Goal: Information Seeking & Learning: Learn about a topic

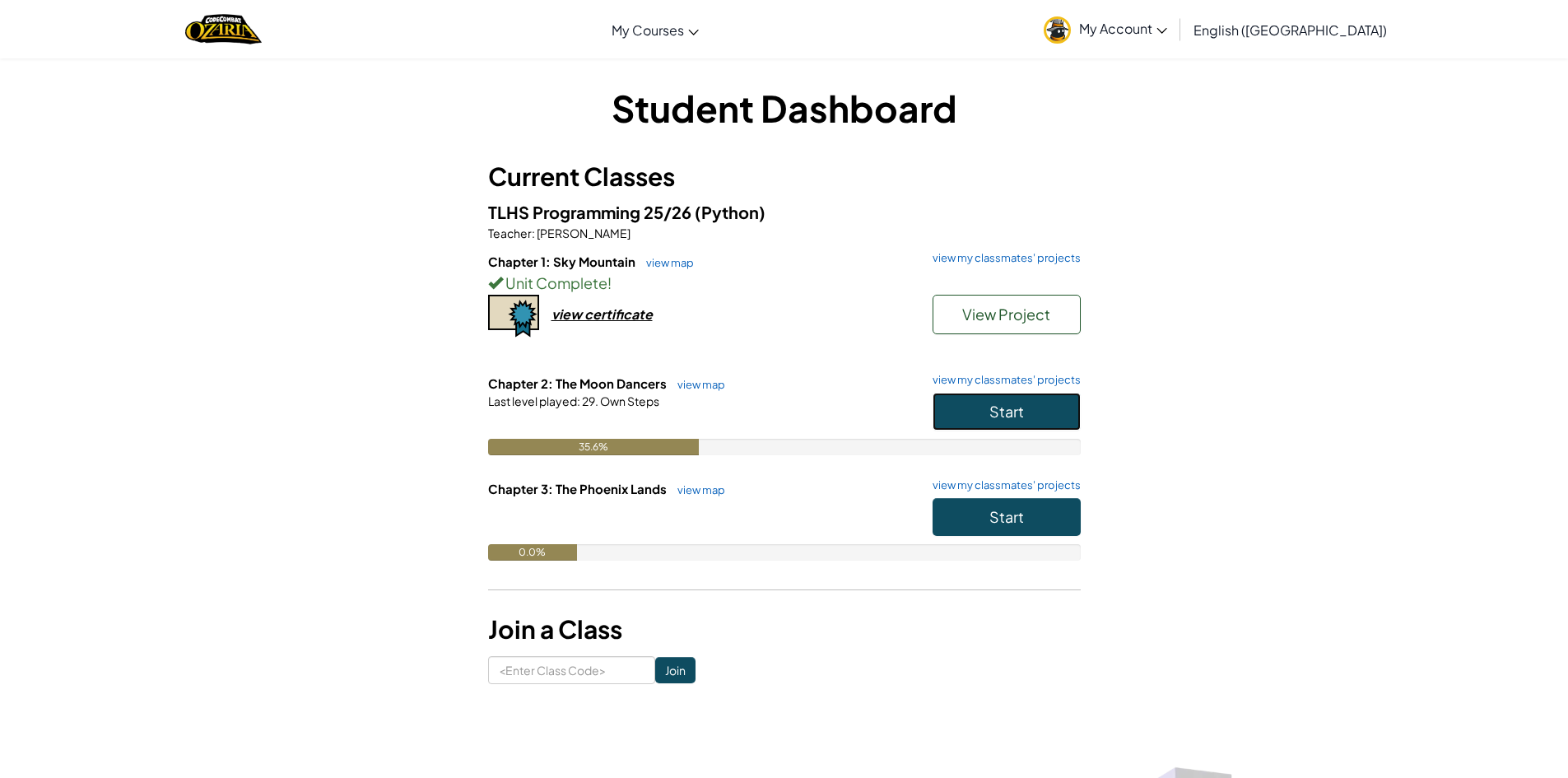
click at [1044, 415] on button "Start" at bounding box center [1007, 412] width 148 height 38
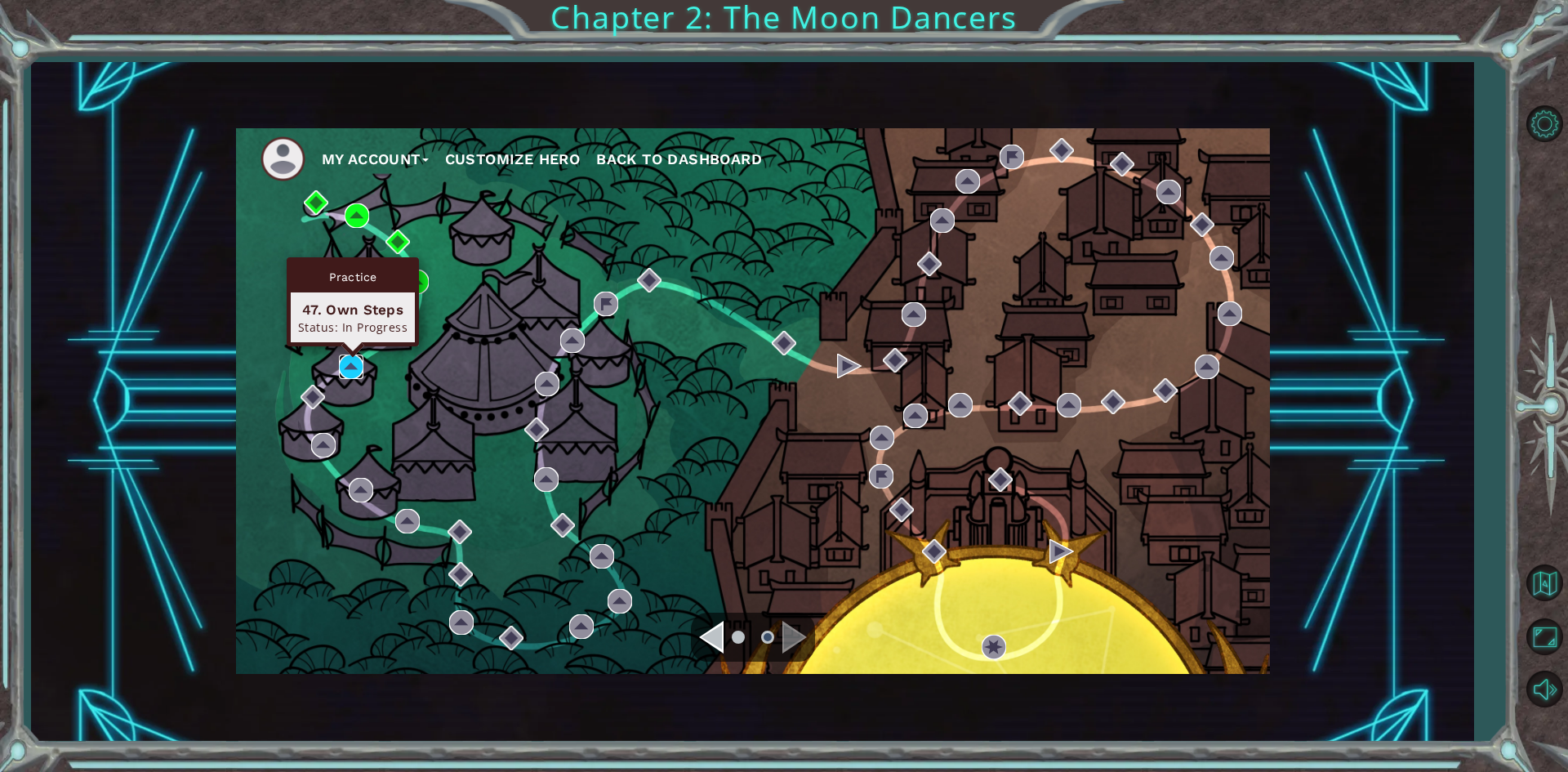
click at [360, 370] on img at bounding box center [351, 366] width 25 height 25
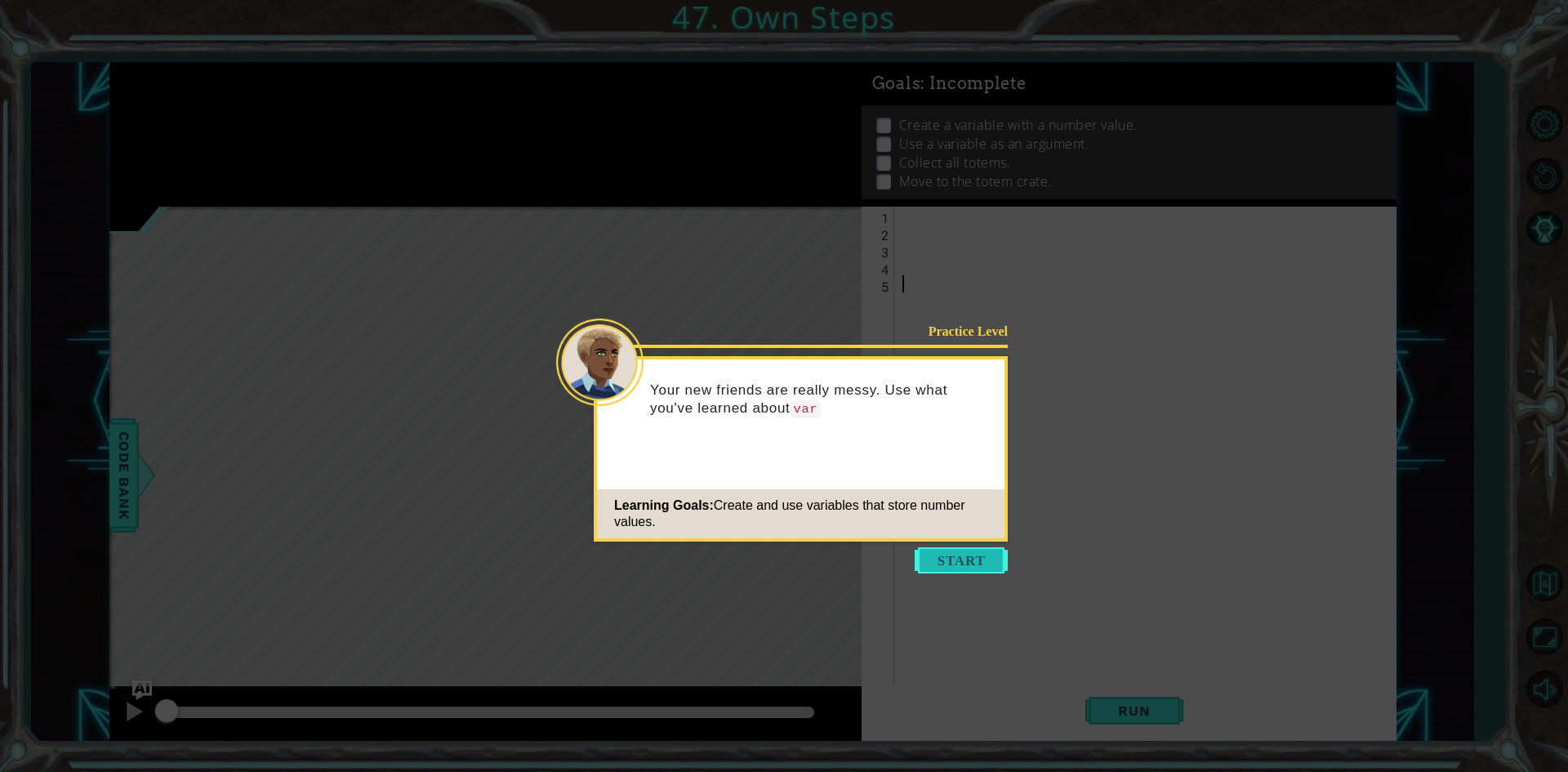
click at [936, 552] on button "Start" at bounding box center [960, 560] width 93 height 26
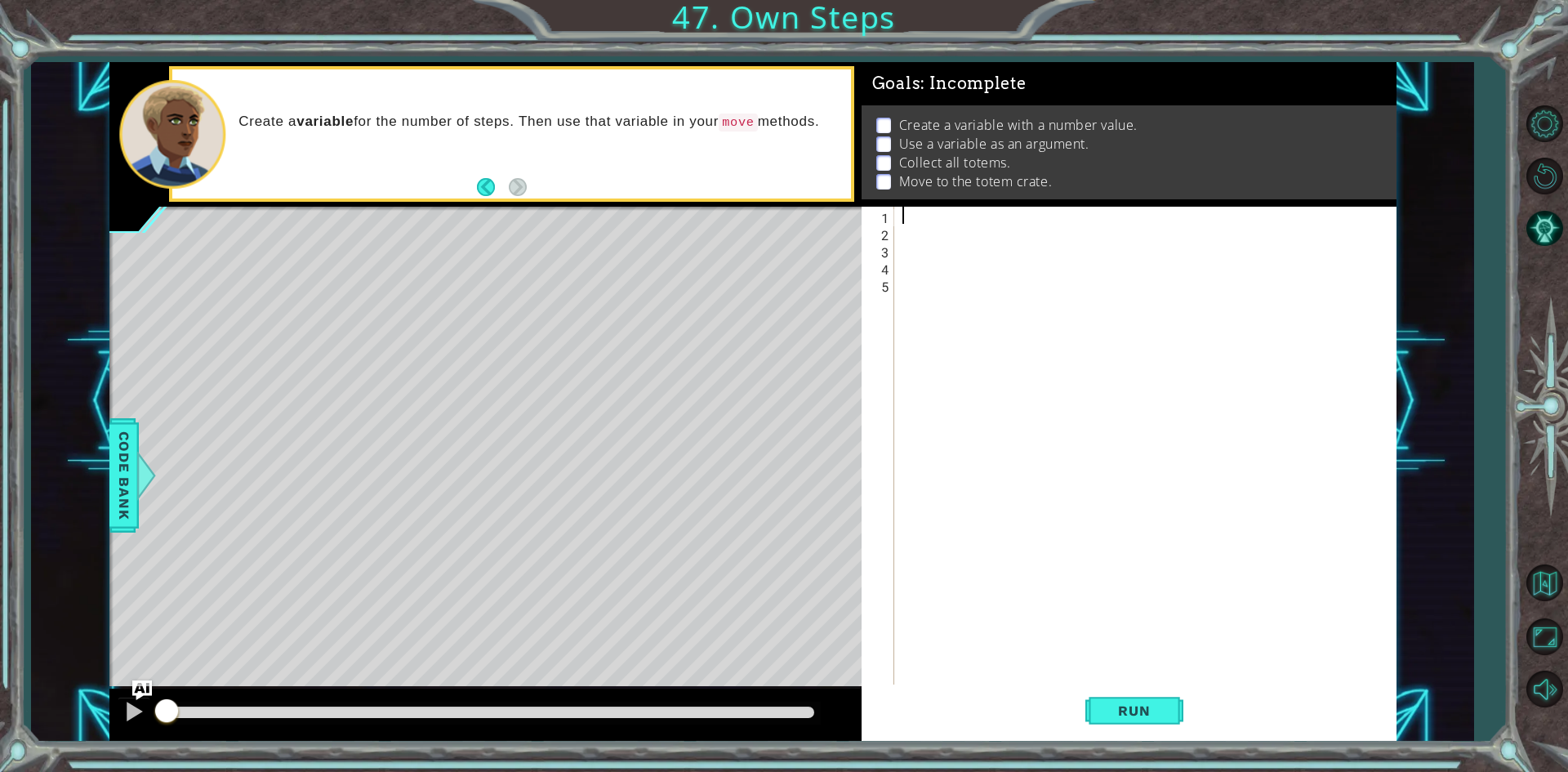
click at [931, 217] on div at bounding box center [1148, 464] width 500 height 514
click at [116, 419] on div "Code Bank" at bounding box center [124, 475] width 30 height 114
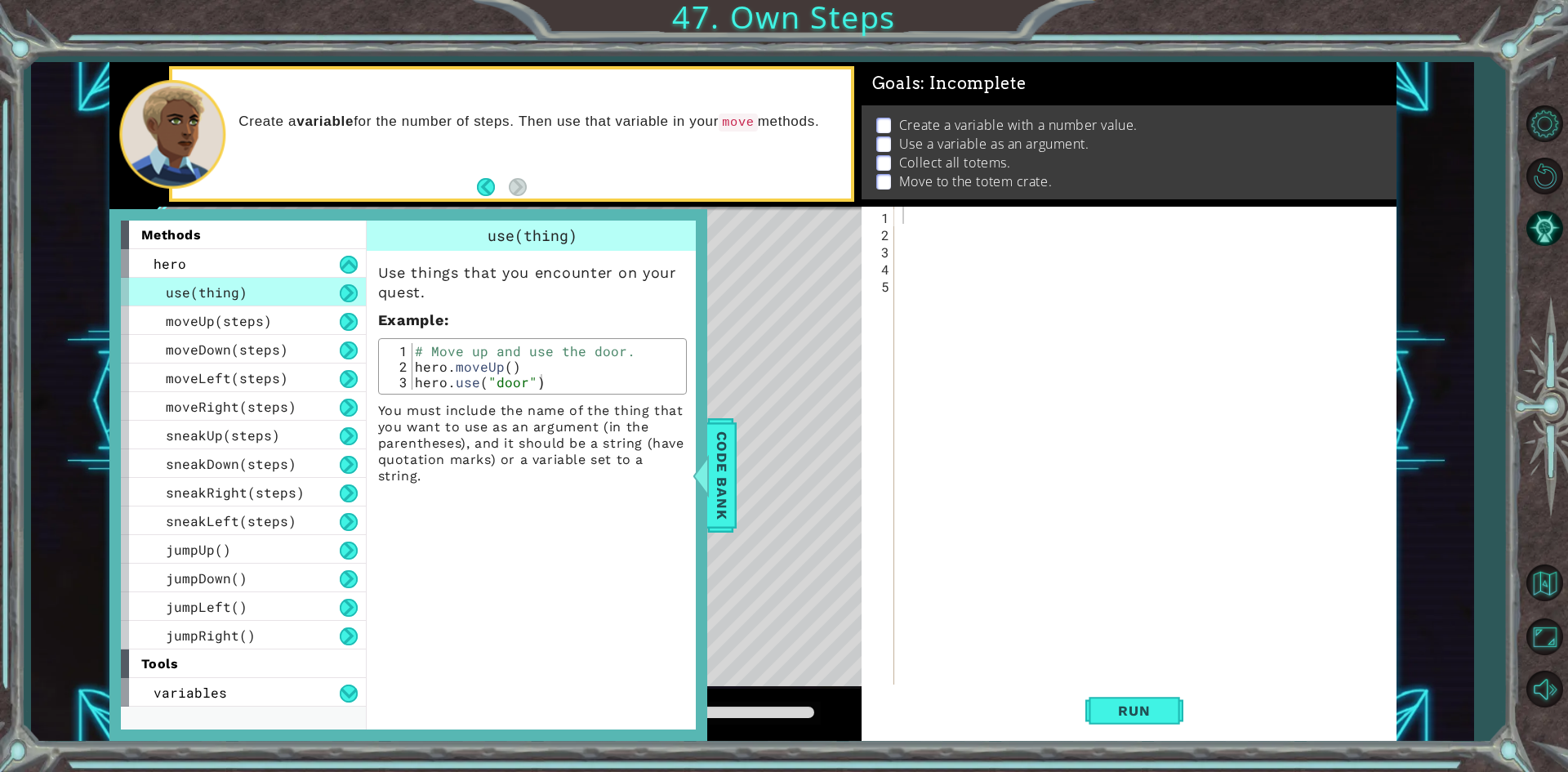
click at [116, 419] on div "methods hero use(thing) moveUp(steps) moveDown(steps) moveLeft(steps) moveRight…" at bounding box center [409, 475] width 598 height 532
click at [947, 424] on div at bounding box center [1148, 464] width 500 height 514
click at [712, 472] on span "Code Bank" at bounding box center [722, 474] width 26 height 100
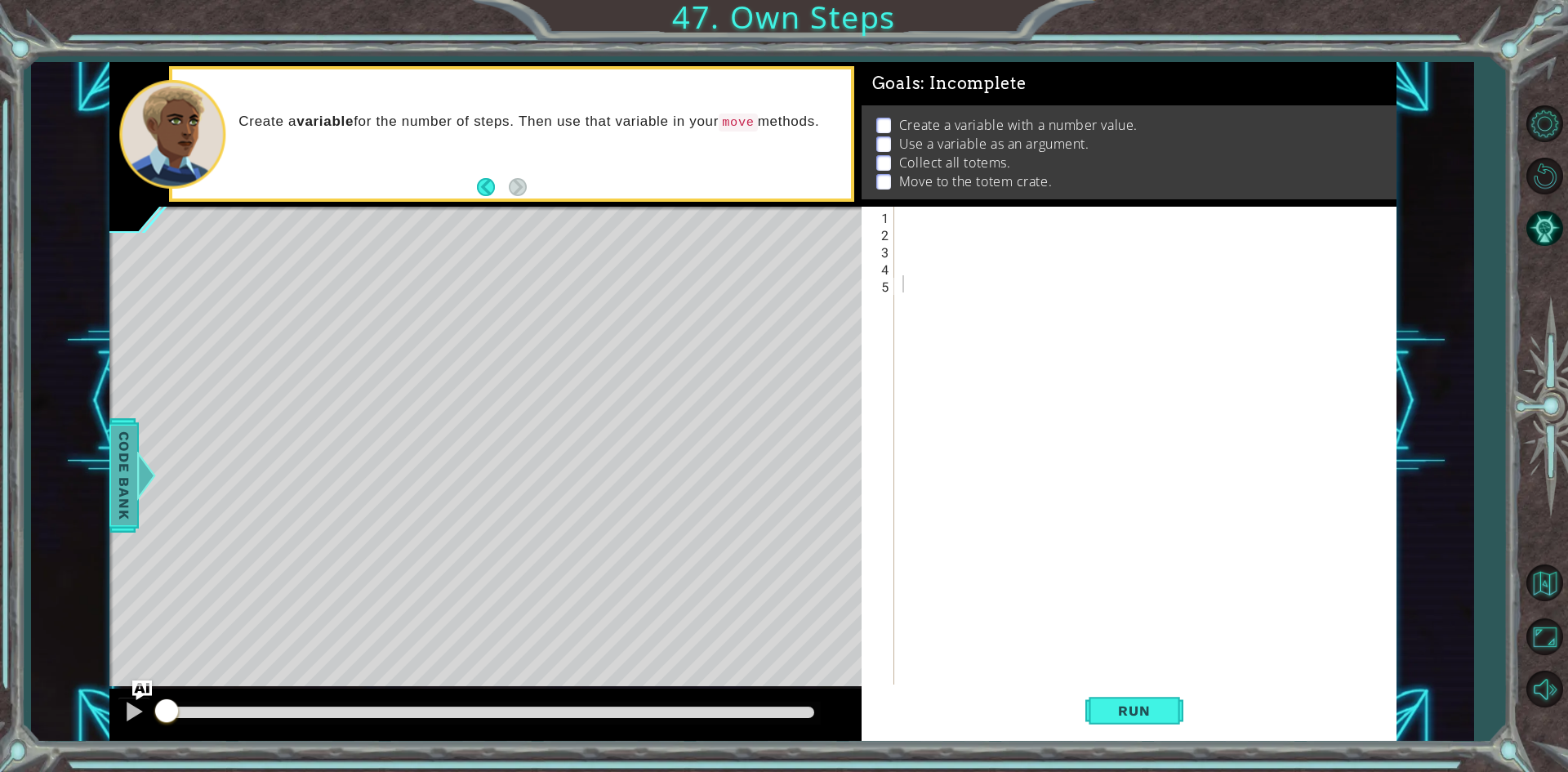
click at [121, 458] on span "Code Bank" at bounding box center [123, 474] width 26 height 100
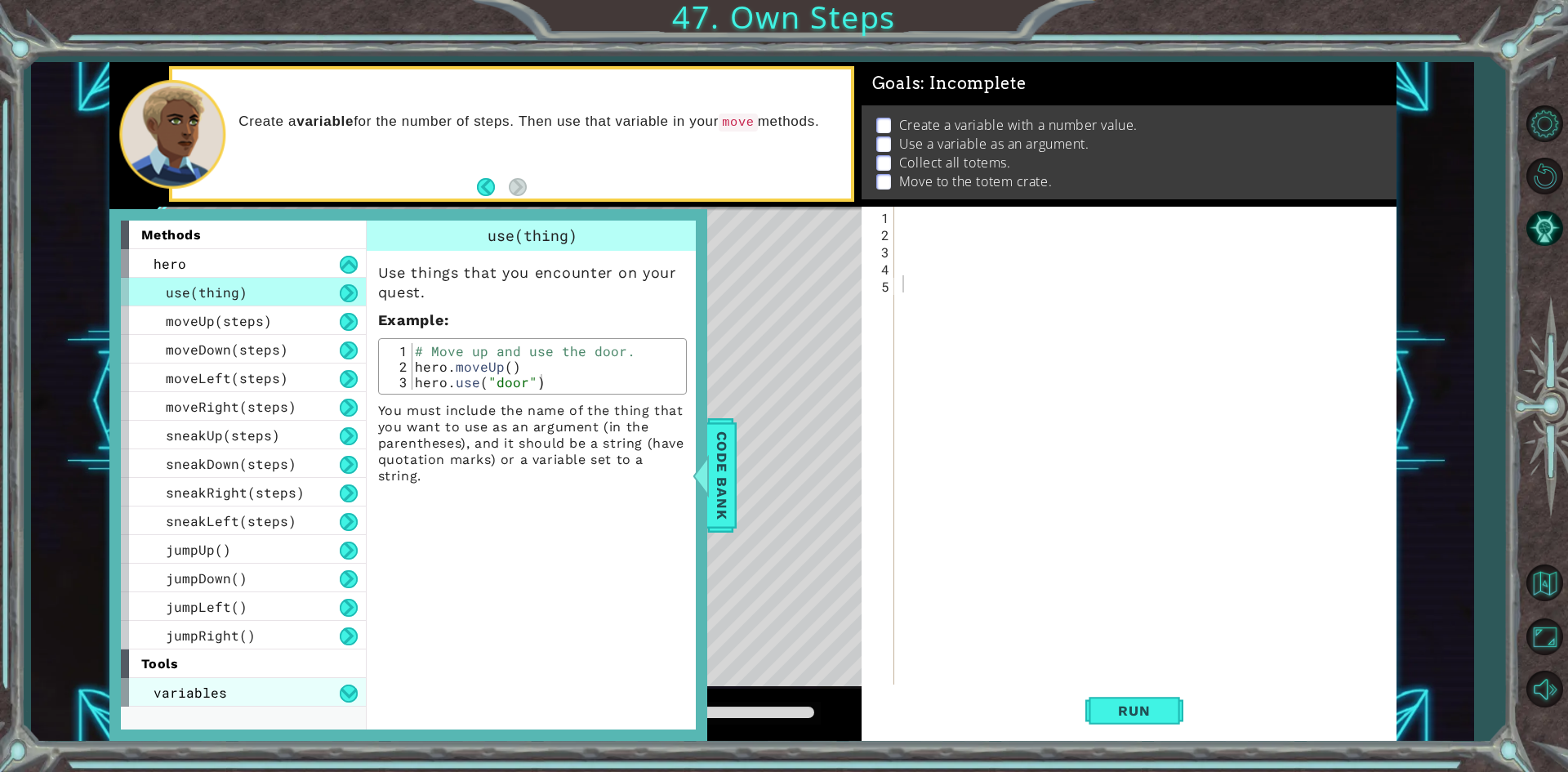
click at [191, 697] on span "variables" at bounding box center [190, 692] width 73 height 17
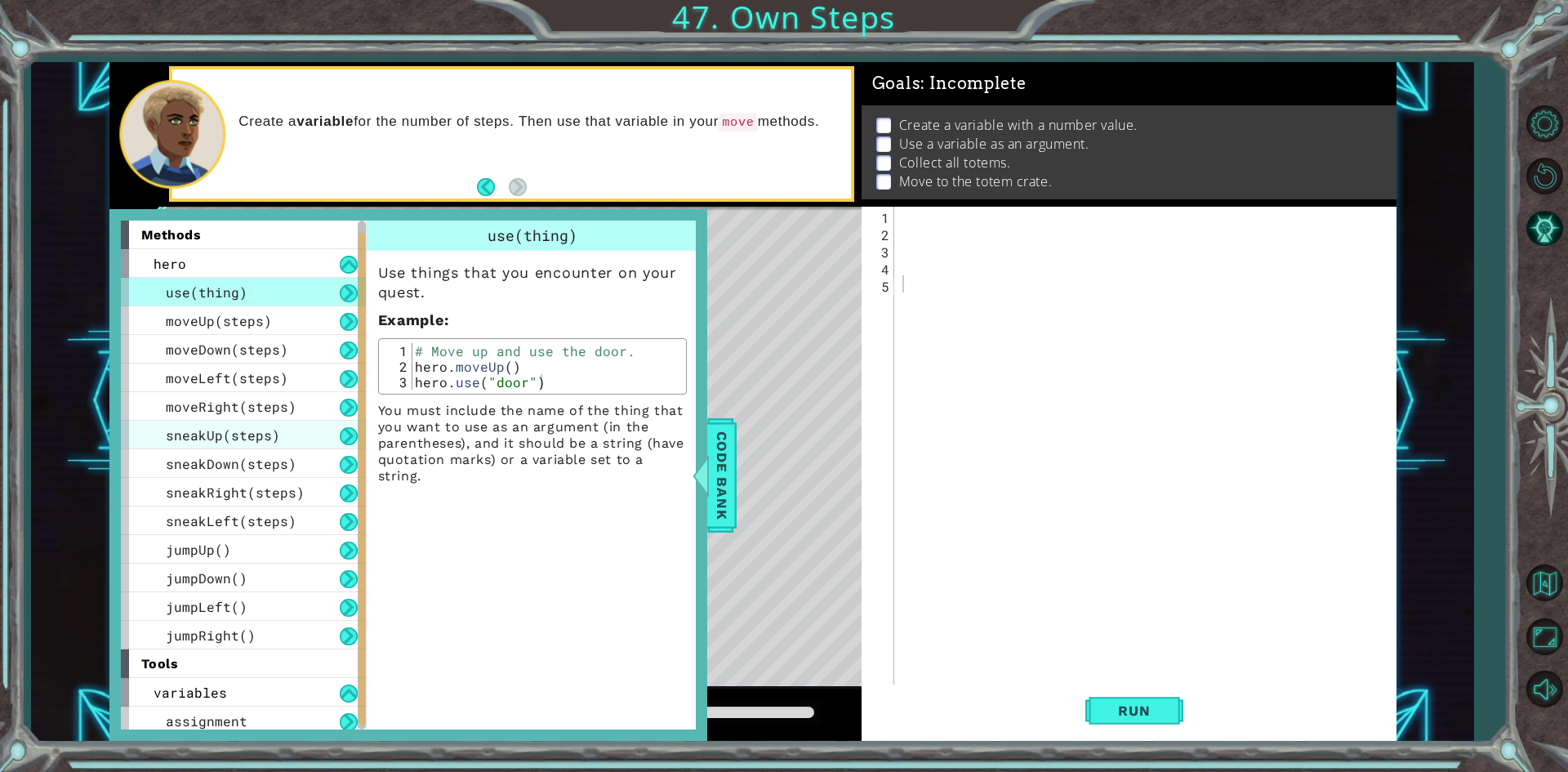
scroll to position [6, 0]
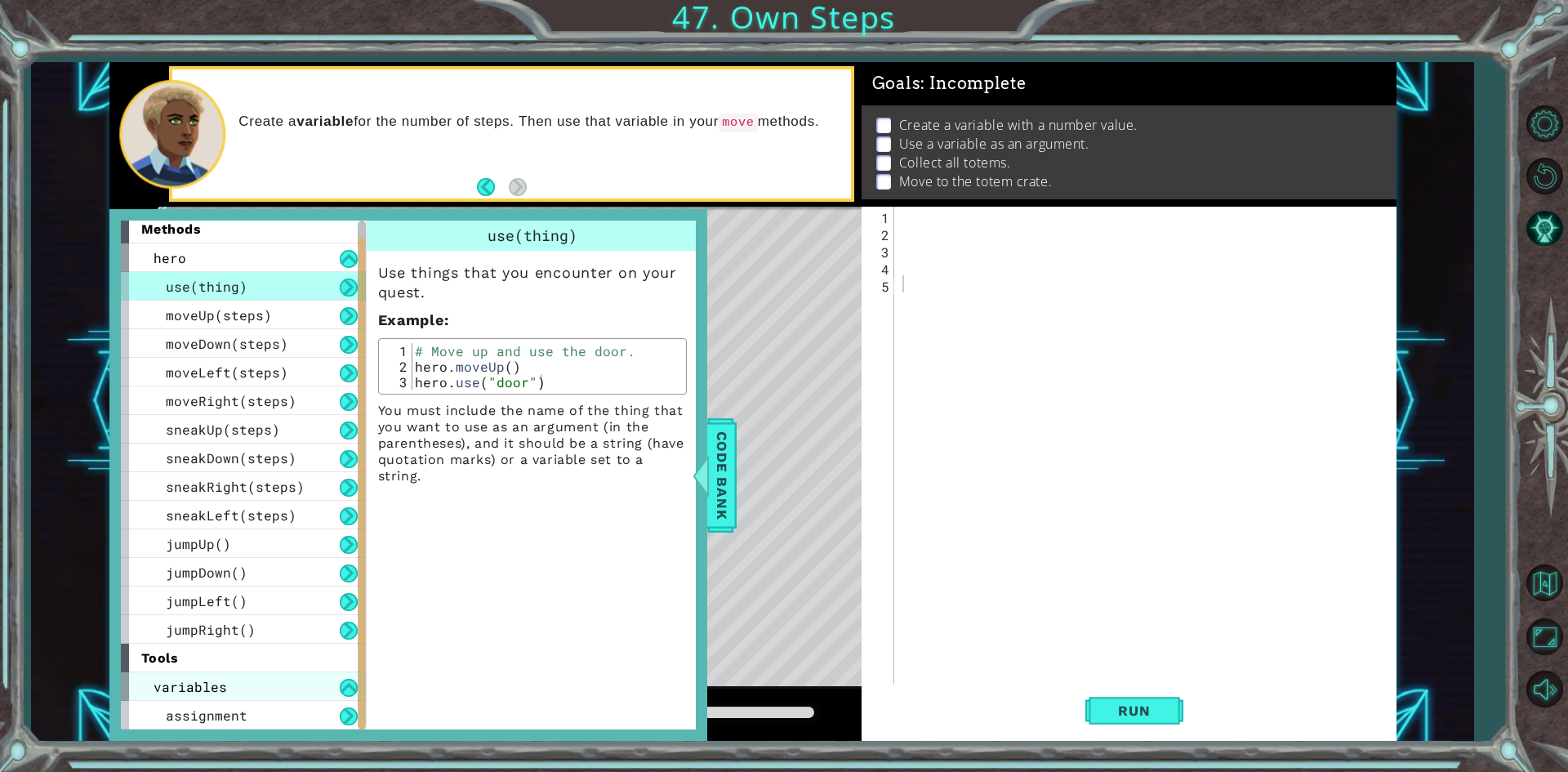
click at [318, 686] on div "variables" at bounding box center [243, 687] width 245 height 29
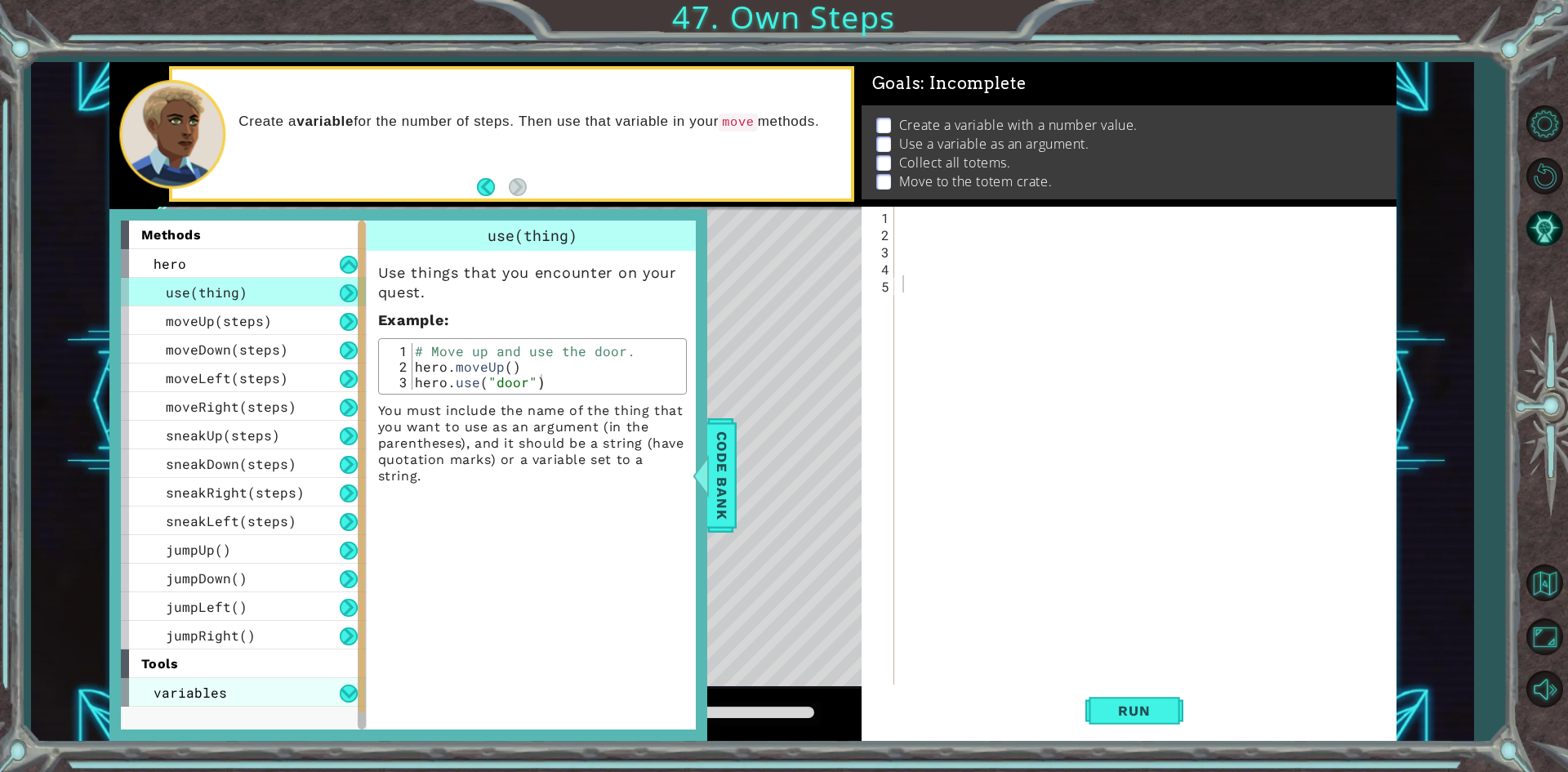
scroll to position [0, 0]
click at [319, 690] on div "variables" at bounding box center [243, 692] width 245 height 29
click at [286, 725] on div "assignment" at bounding box center [243, 721] width 245 height 29
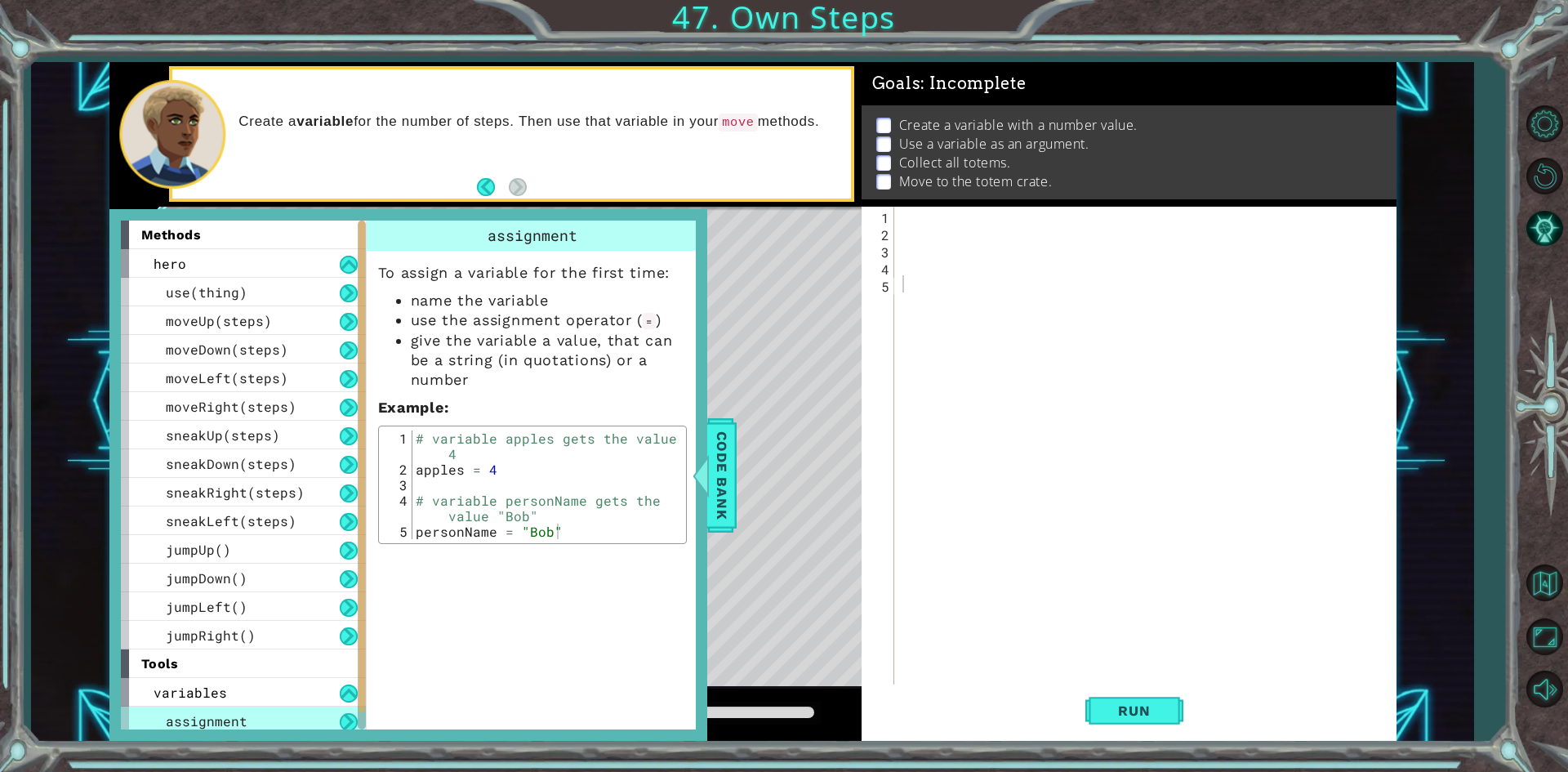
click at [913, 223] on div at bounding box center [1148, 464] width 500 height 514
click at [730, 435] on span "Code Bank" at bounding box center [722, 474] width 26 height 100
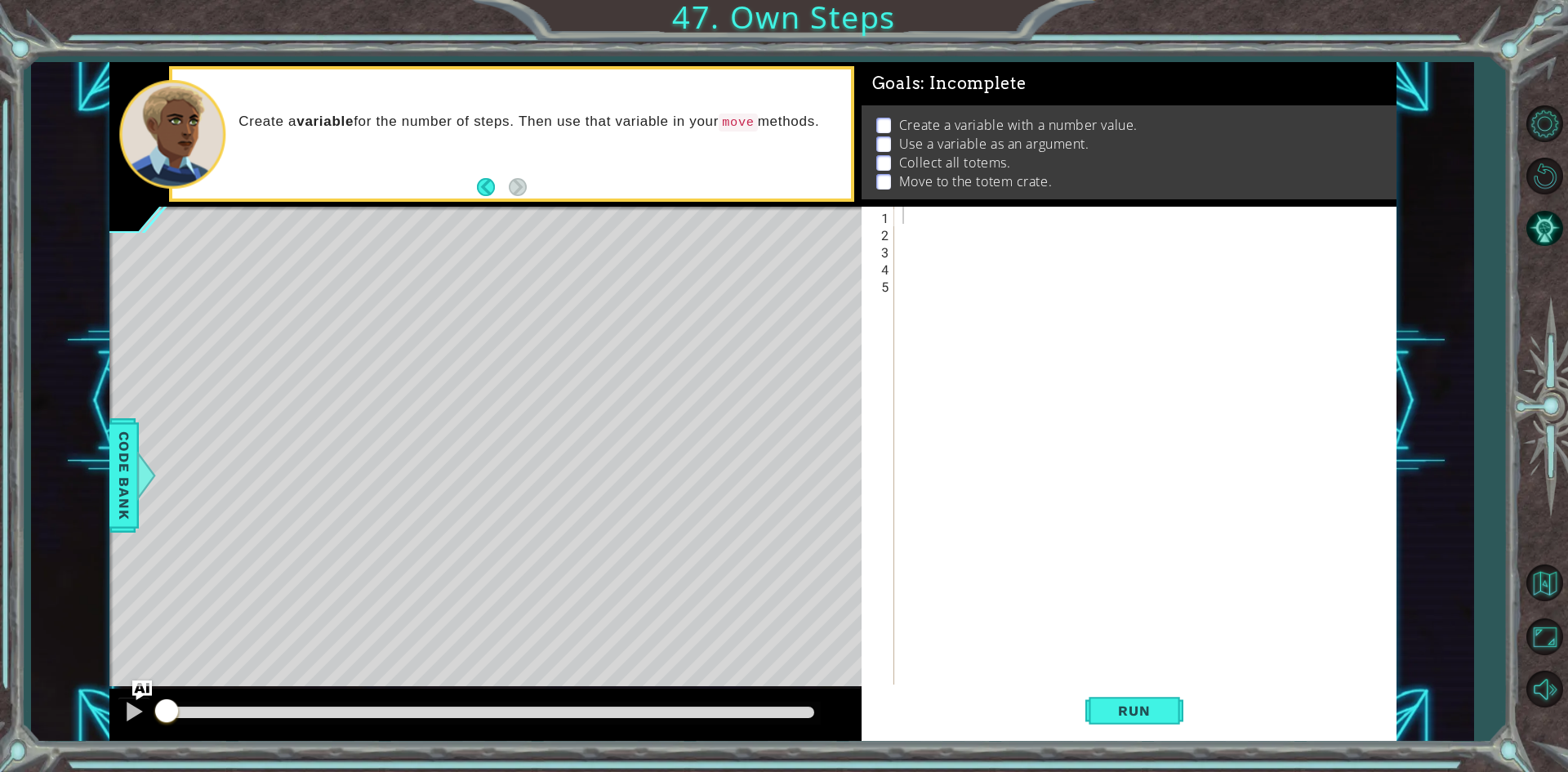
click at [944, 210] on div at bounding box center [1148, 464] width 500 height 514
type textarea "steps = 3"
click at [118, 502] on span "Code Bank" at bounding box center [123, 474] width 26 height 100
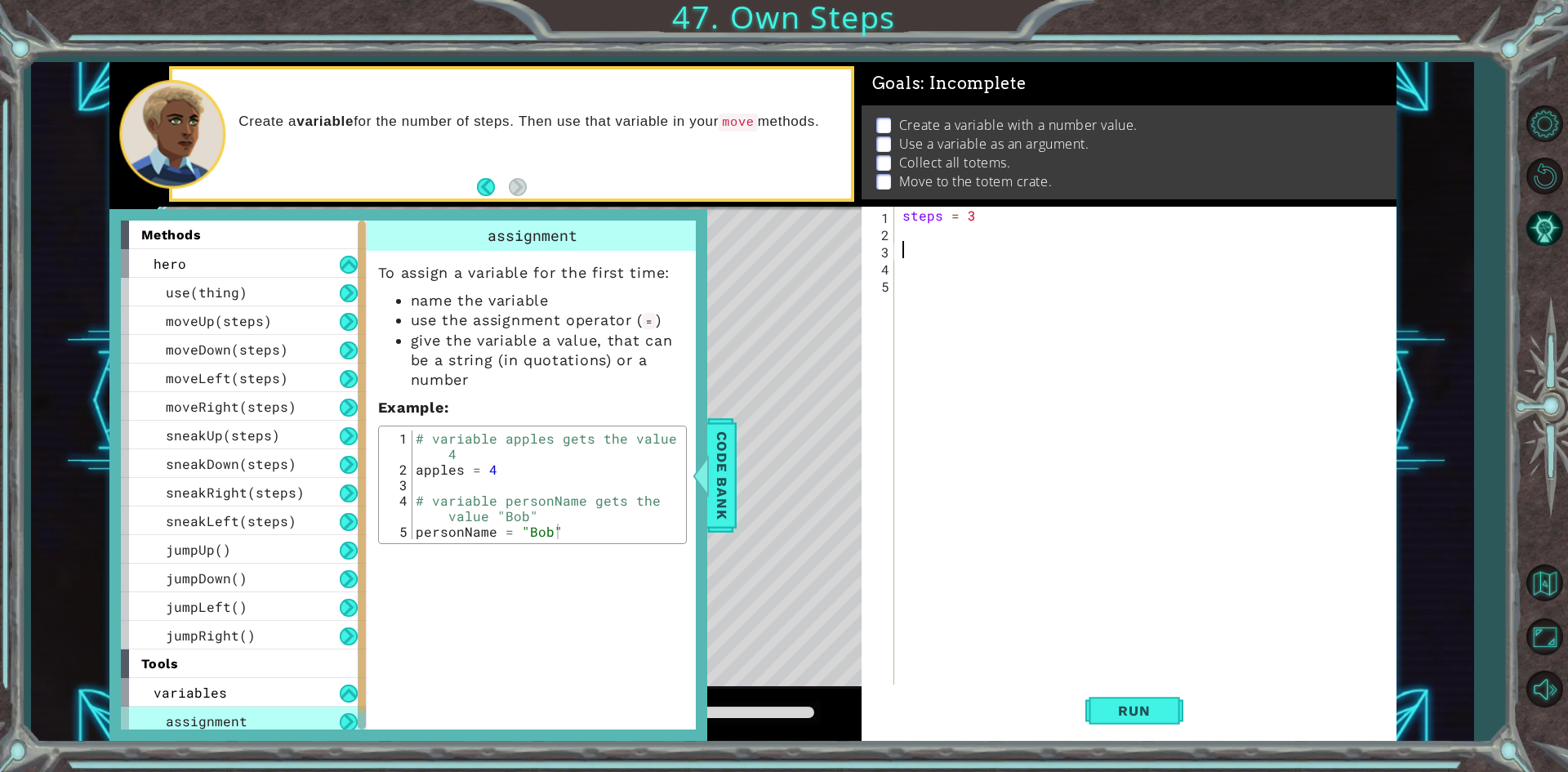
scroll to position [0, 0]
drag, startPoint x: 1032, startPoint y: 242, endPoint x: 1027, endPoint y: 228, distance: 14.9
click at [1029, 232] on div "steps = 3" at bounding box center [1148, 464] width 500 height 514
click at [1019, 220] on div "steps = 3" at bounding box center [1148, 464] width 500 height 514
type textarea "steps = 3"
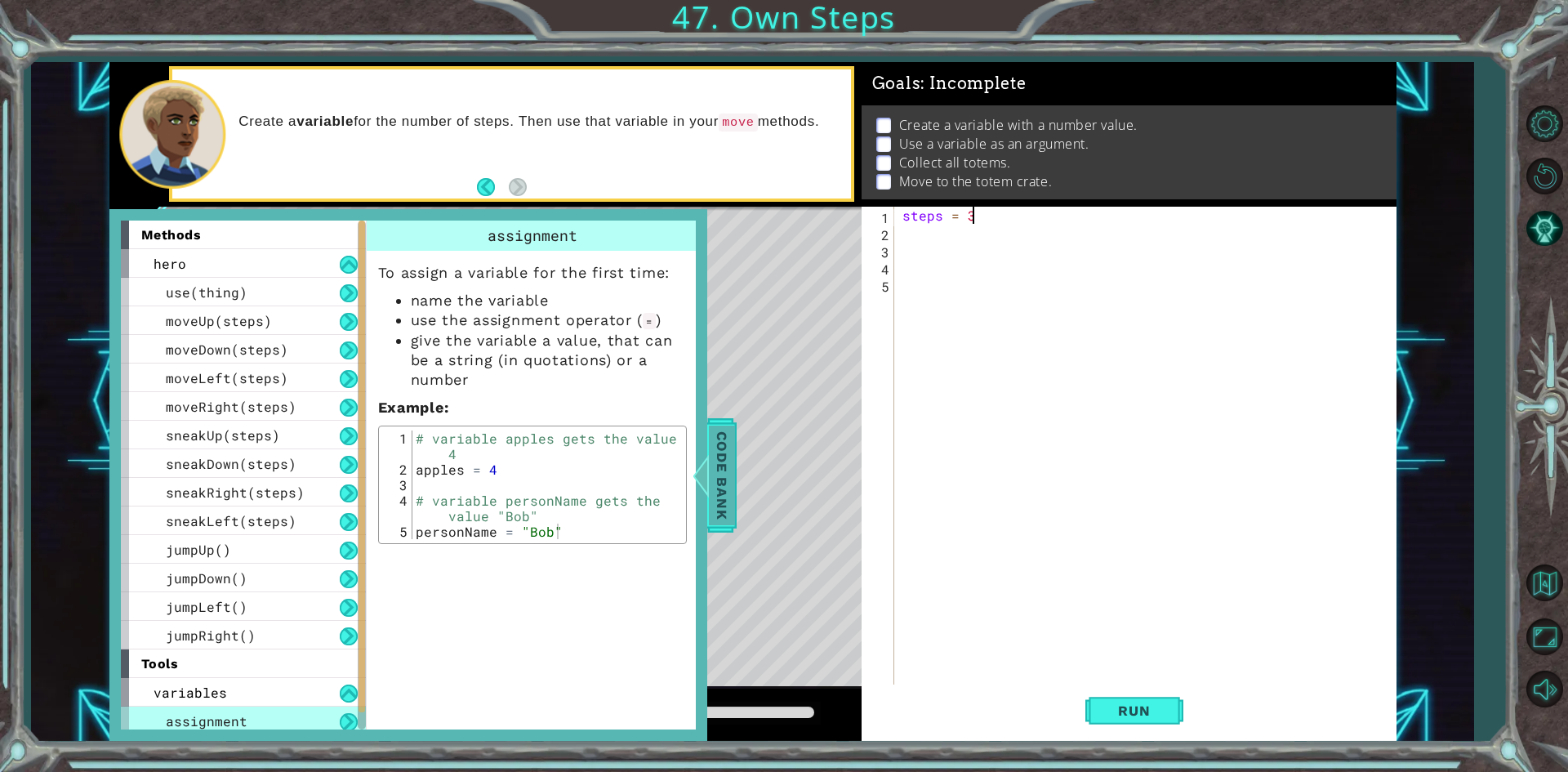
click at [726, 445] on span "Code Bank" at bounding box center [722, 474] width 26 height 100
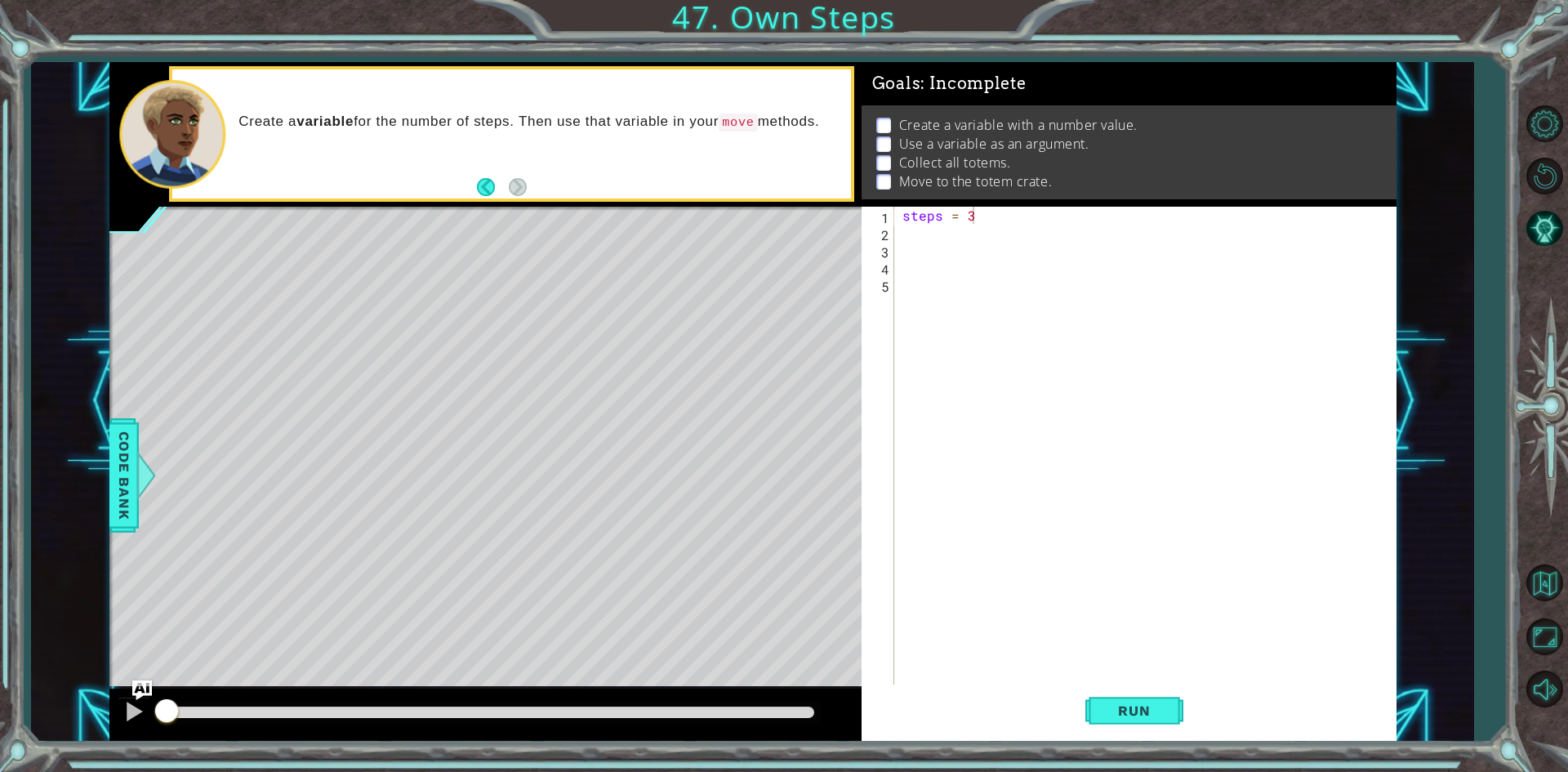
click at [968, 239] on div "steps = 3" at bounding box center [1148, 464] width 500 height 514
drag, startPoint x: 1012, startPoint y: 231, endPoint x: 1004, endPoint y: 232, distance: 8.1
click at [1004, 232] on div "steps = 3 hero . moveUp ( )" at bounding box center [1148, 464] width 500 height 514
type textarea "hero.moveUp()"
click at [131, 520] on span "Code Bank" at bounding box center [123, 474] width 26 height 100
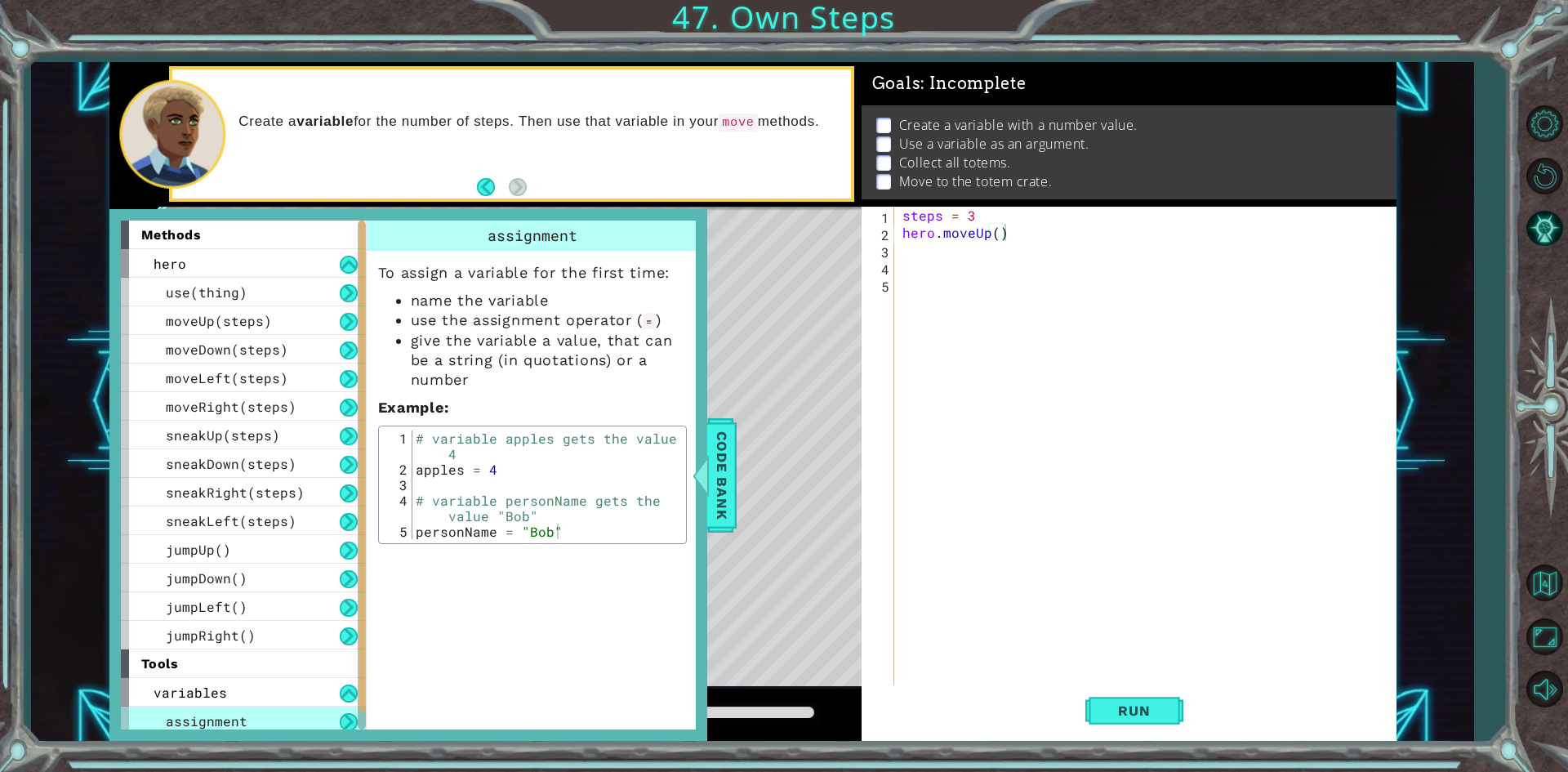
click at [1003, 259] on div "steps = 3 hero . moveUp ( )" at bounding box center [1148, 464] width 500 height 514
click at [707, 456] on div at bounding box center [701, 476] width 20 height 49
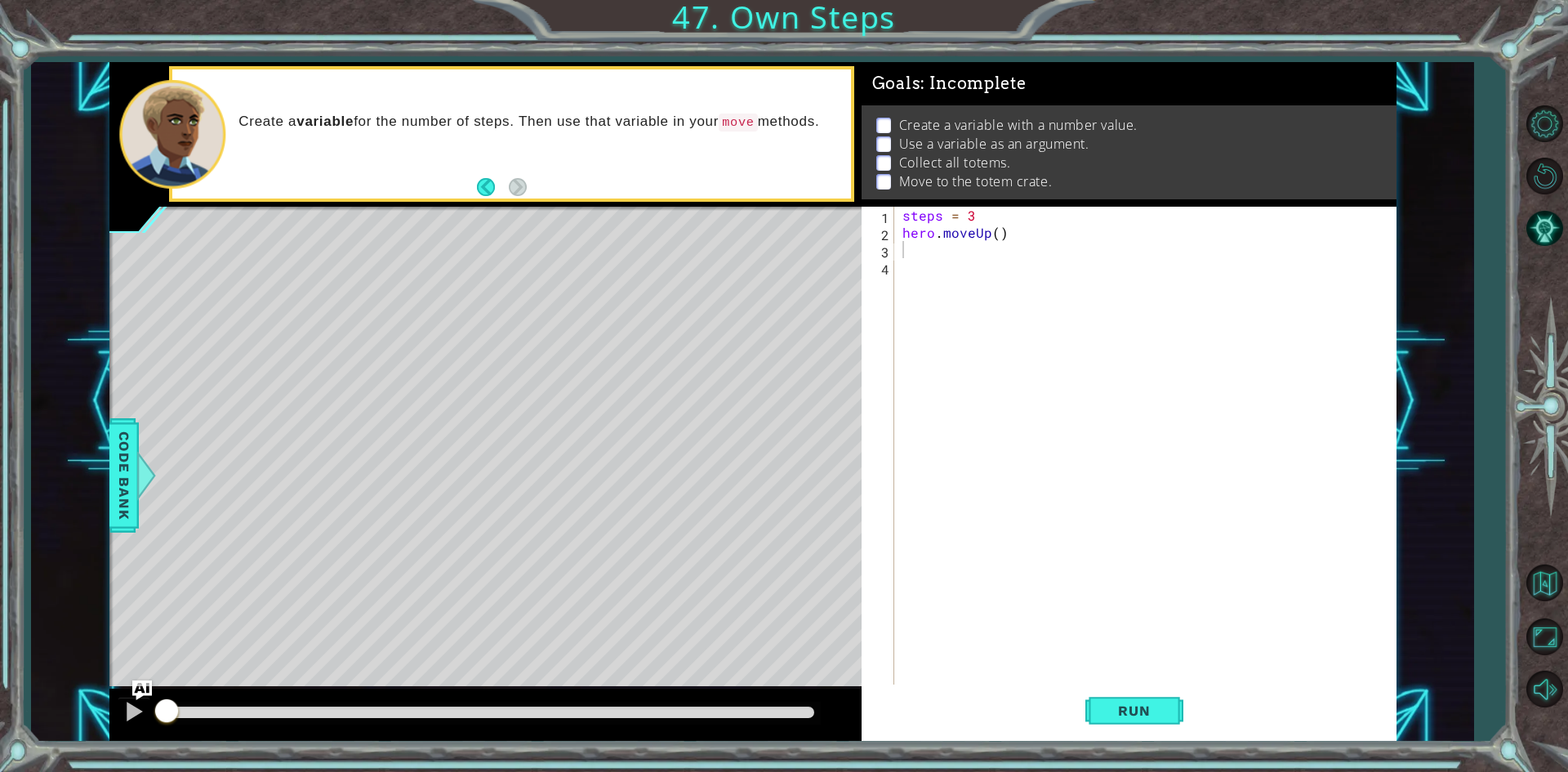
click at [1129, 603] on div "steps = 3 hero . moveUp ( )" at bounding box center [1148, 464] width 500 height 514
click at [1163, 576] on div "steps = 3 hero . moveUp ( )" at bounding box center [1148, 464] width 500 height 514
click at [918, 251] on div "steps = 3 hero . moveUp ( )" at bounding box center [1148, 464] width 500 height 514
click at [1007, 238] on div "steps = 3 hero . moveUp ( )" at bounding box center [1148, 464] width 500 height 514
type textarea "hero.moveUp()"
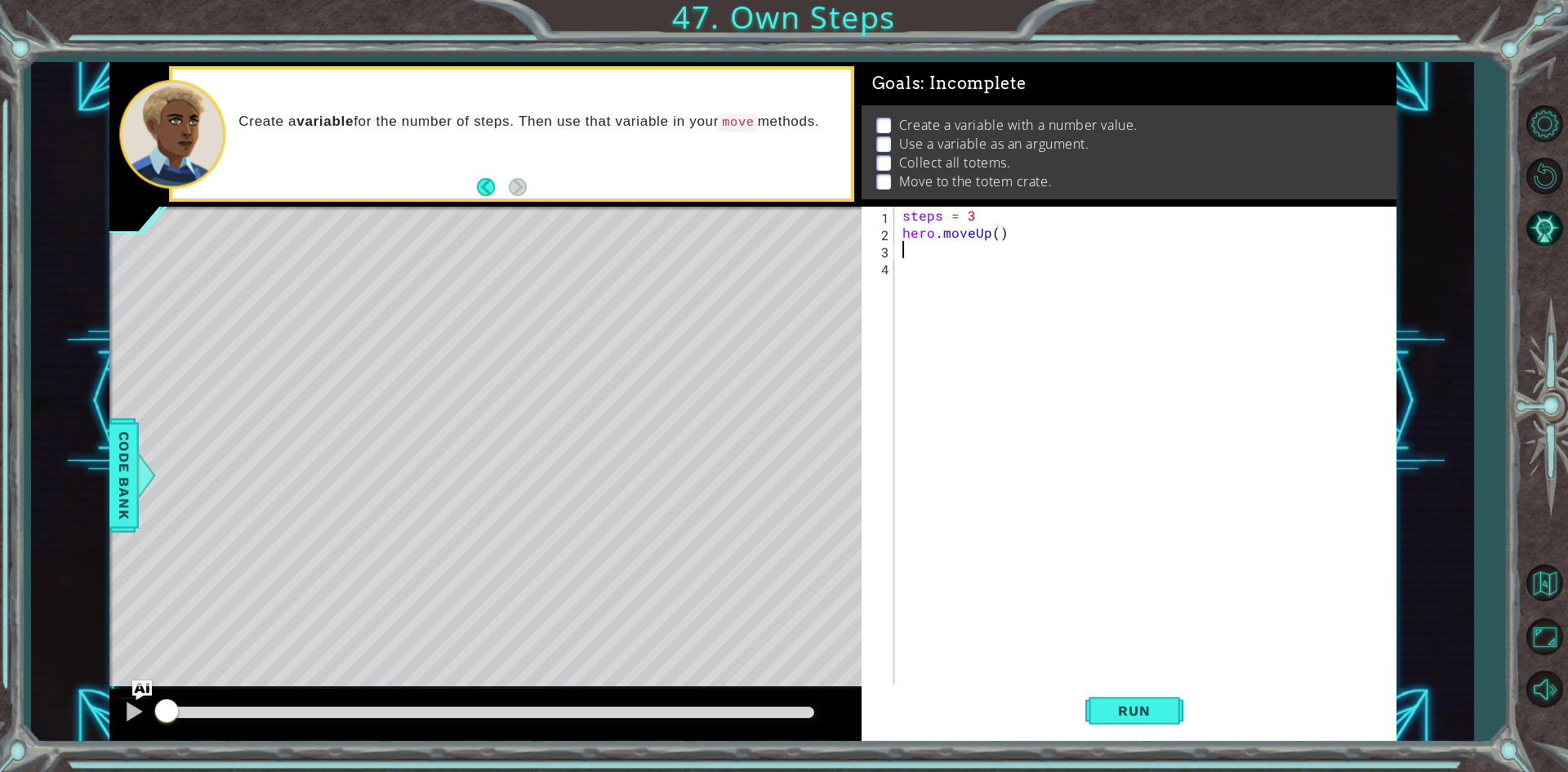
click at [963, 245] on div "steps = 3 hero . moveUp ( )" at bounding box center [1148, 464] width 500 height 514
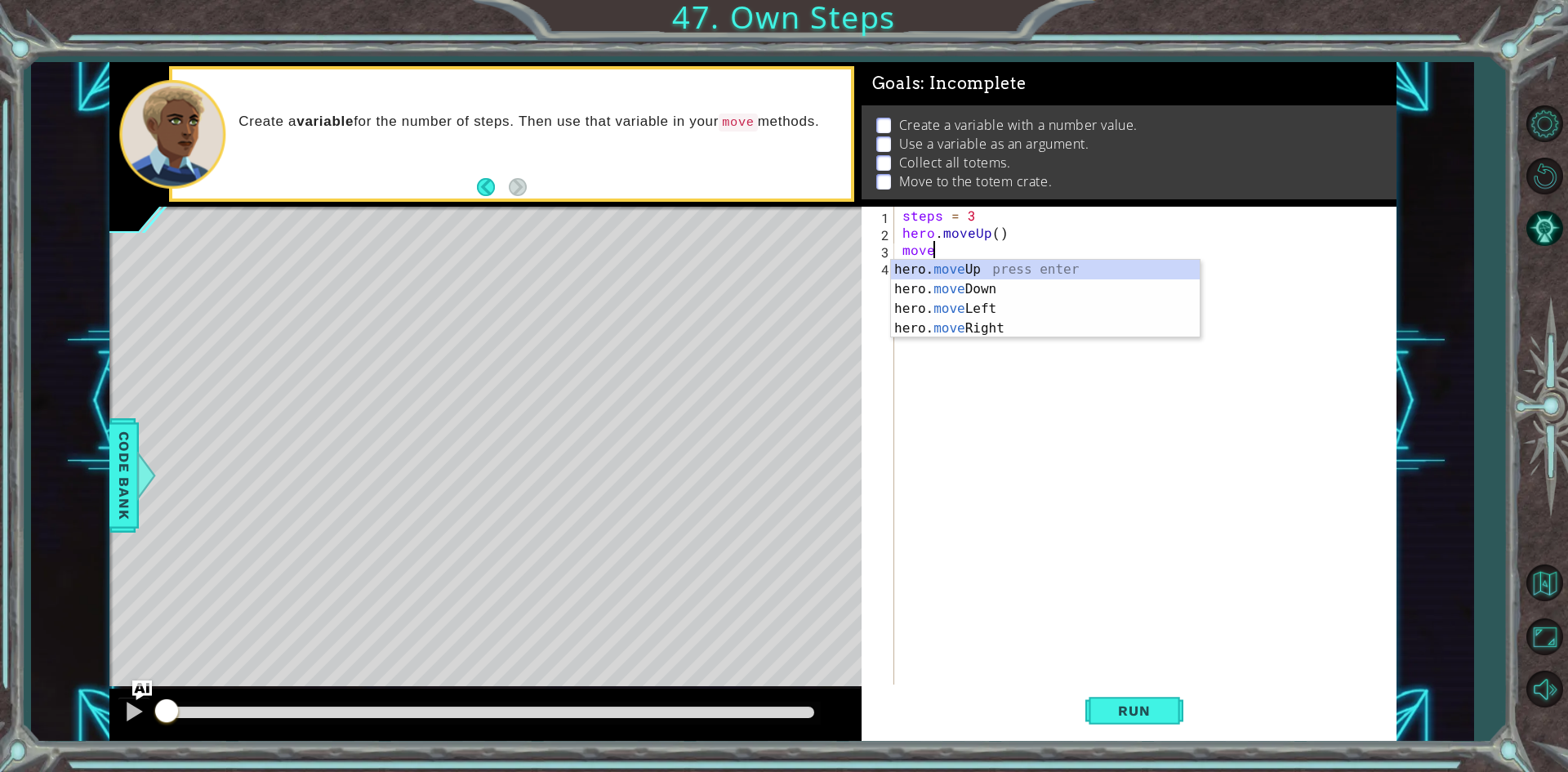
scroll to position [0, 1]
click at [964, 328] on div "hero. move Up press enter hero. move Down press enter hero. move Left press ent…" at bounding box center [1045, 318] width 309 height 117
type textarea "hero.moveRight(1)"
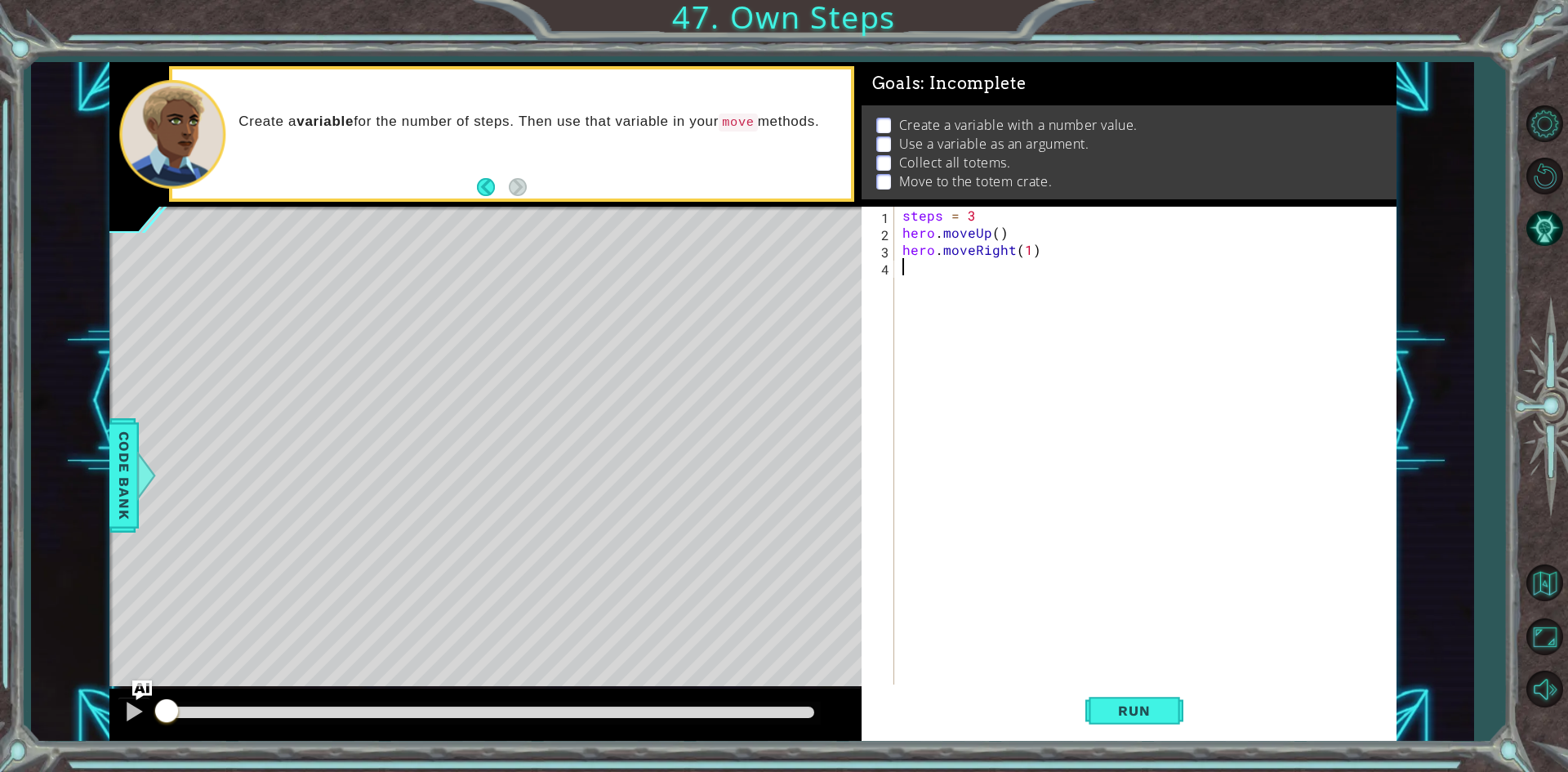
click at [958, 272] on div "steps = 3 hero . moveUp ( ) hero . moveRight ( 1 )" at bounding box center [1148, 464] width 500 height 514
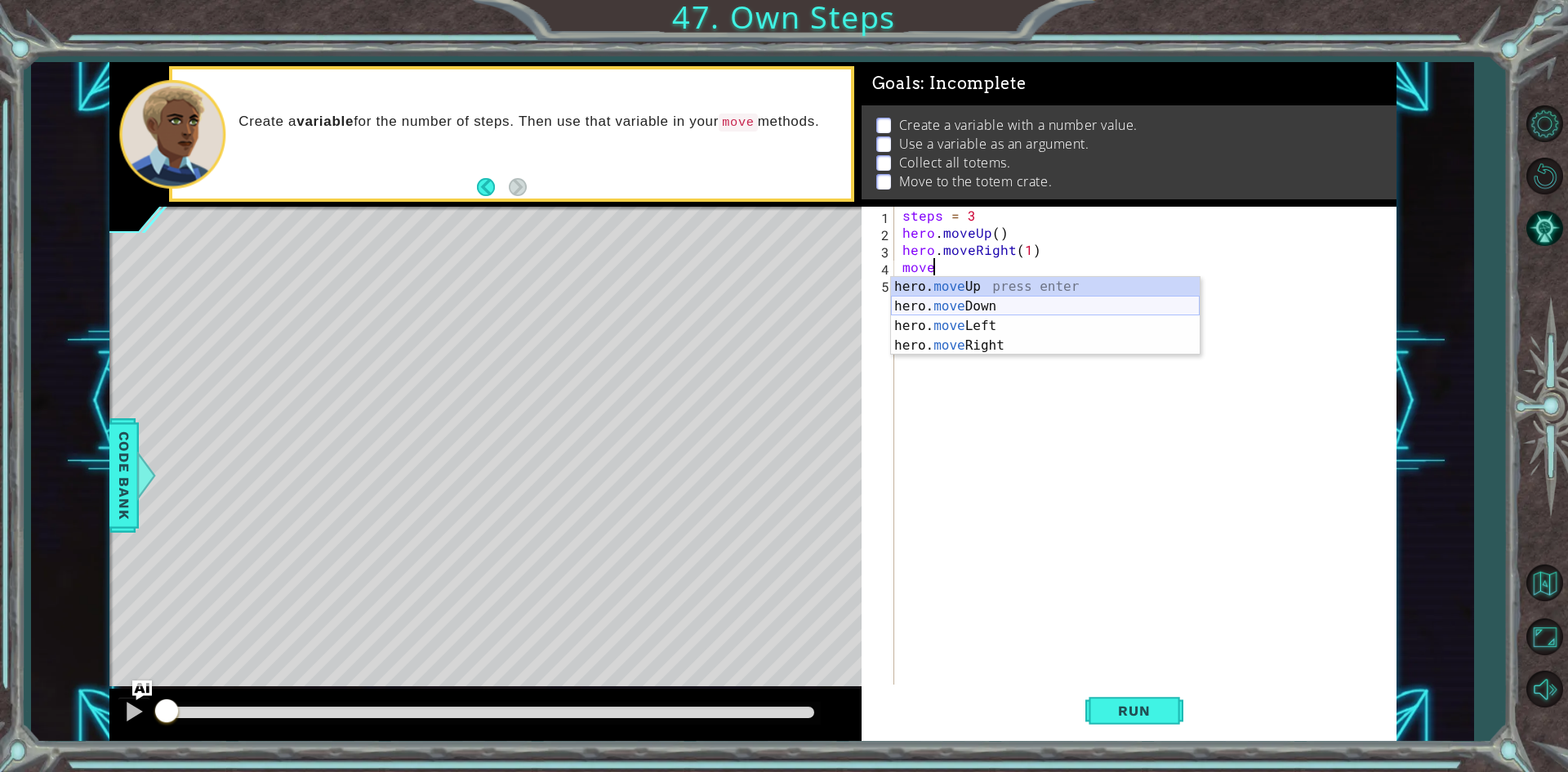
click at [970, 311] on div "hero. move Up press enter hero. move Down press enter hero. move Left press ent…" at bounding box center [1045, 335] width 309 height 117
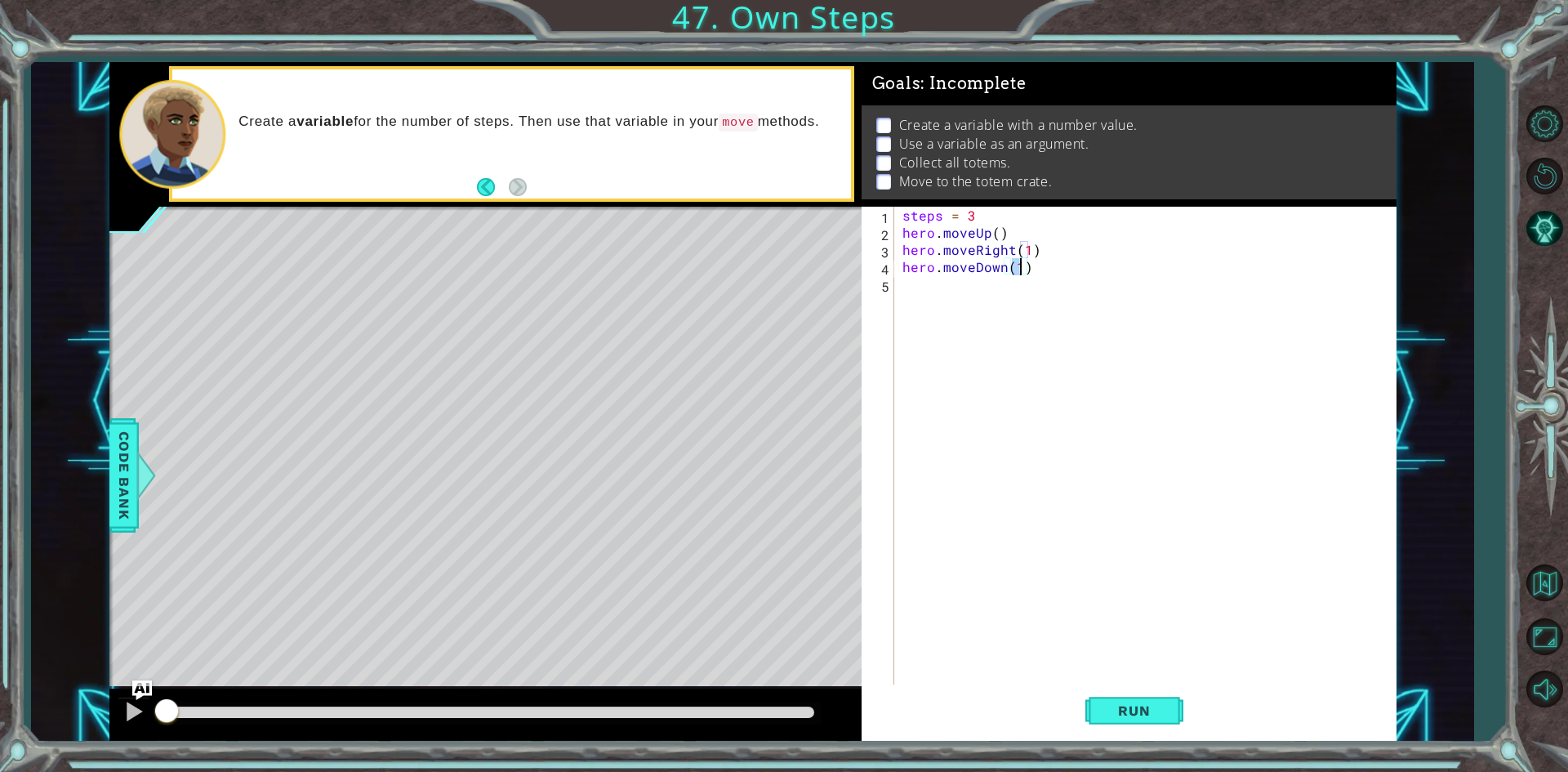
click at [1021, 243] on div "steps = 3 hero . moveUp ( ) hero . moveRight ( 1 ) hero . moveDown ( 1 )" at bounding box center [1148, 464] width 500 height 514
click at [1022, 244] on div "steps = 3 hero . moveUp ( ) hero . moveRight ( 1 ) hero . moveDown ( 1 )" at bounding box center [1148, 464] width 500 height 514
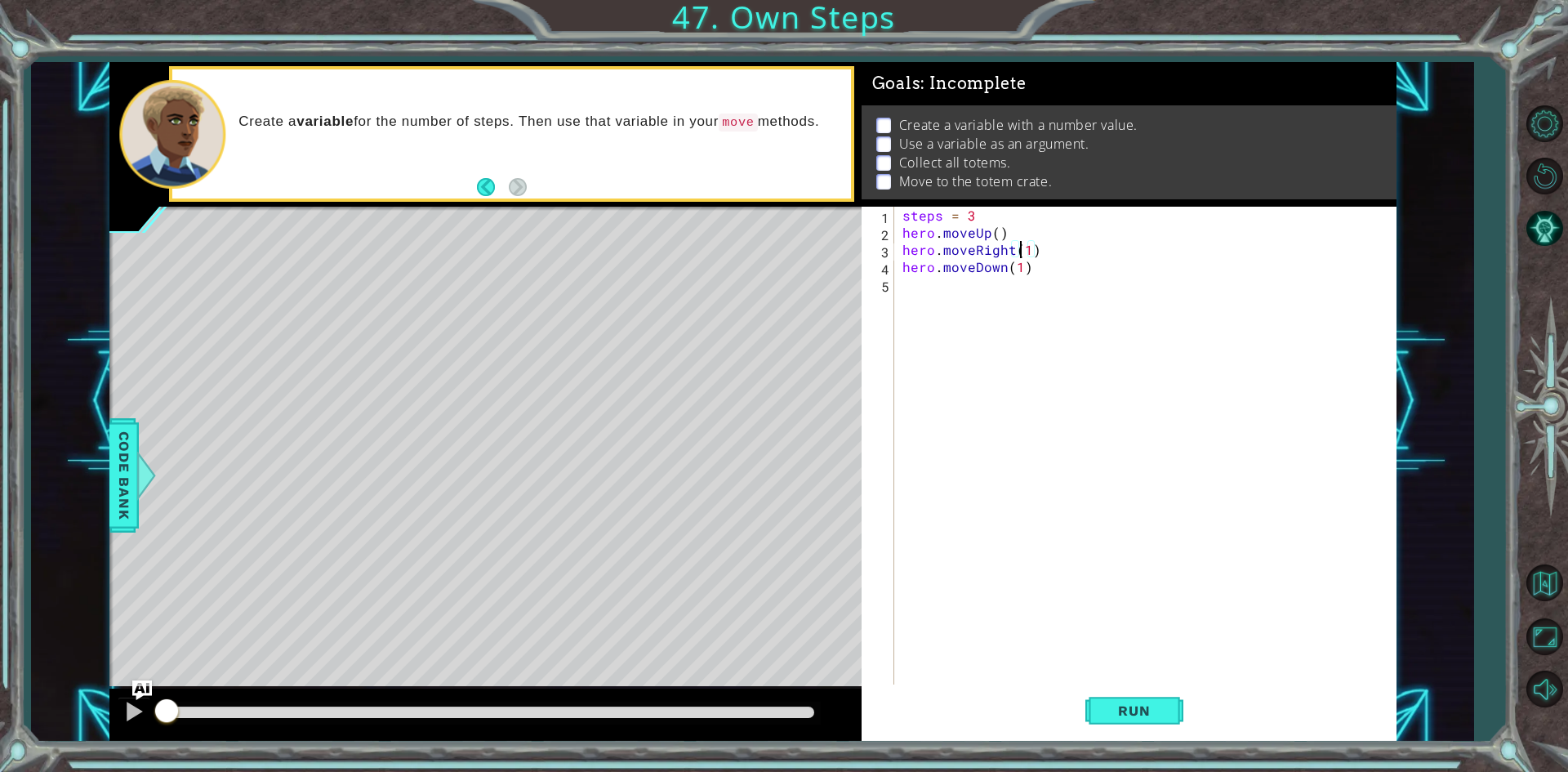
click at [1023, 245] on div "steps = 3 hero . moveUp ( ) hero . moveRight ( 1 ) hero . moveDown ( 1 )" at bounding box center [1148, 464] width 500 height 514
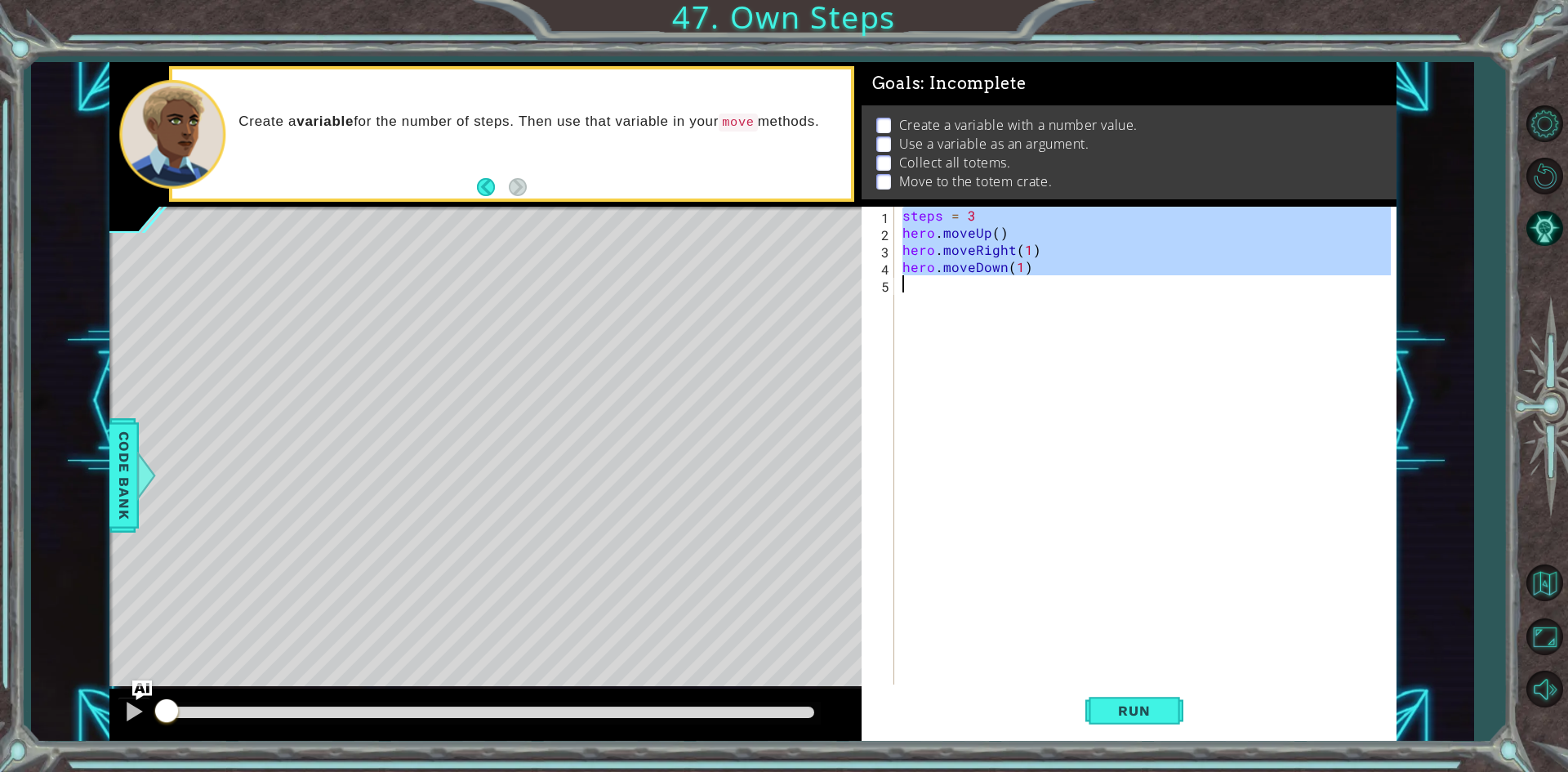
click at [1023, 245] on div "steps = 3 hero . moveUp ( ) hero . moveRight ( 1 ) hero . moveDown ( 1 )" at bounding box center [1148, 464] width 500 height 514
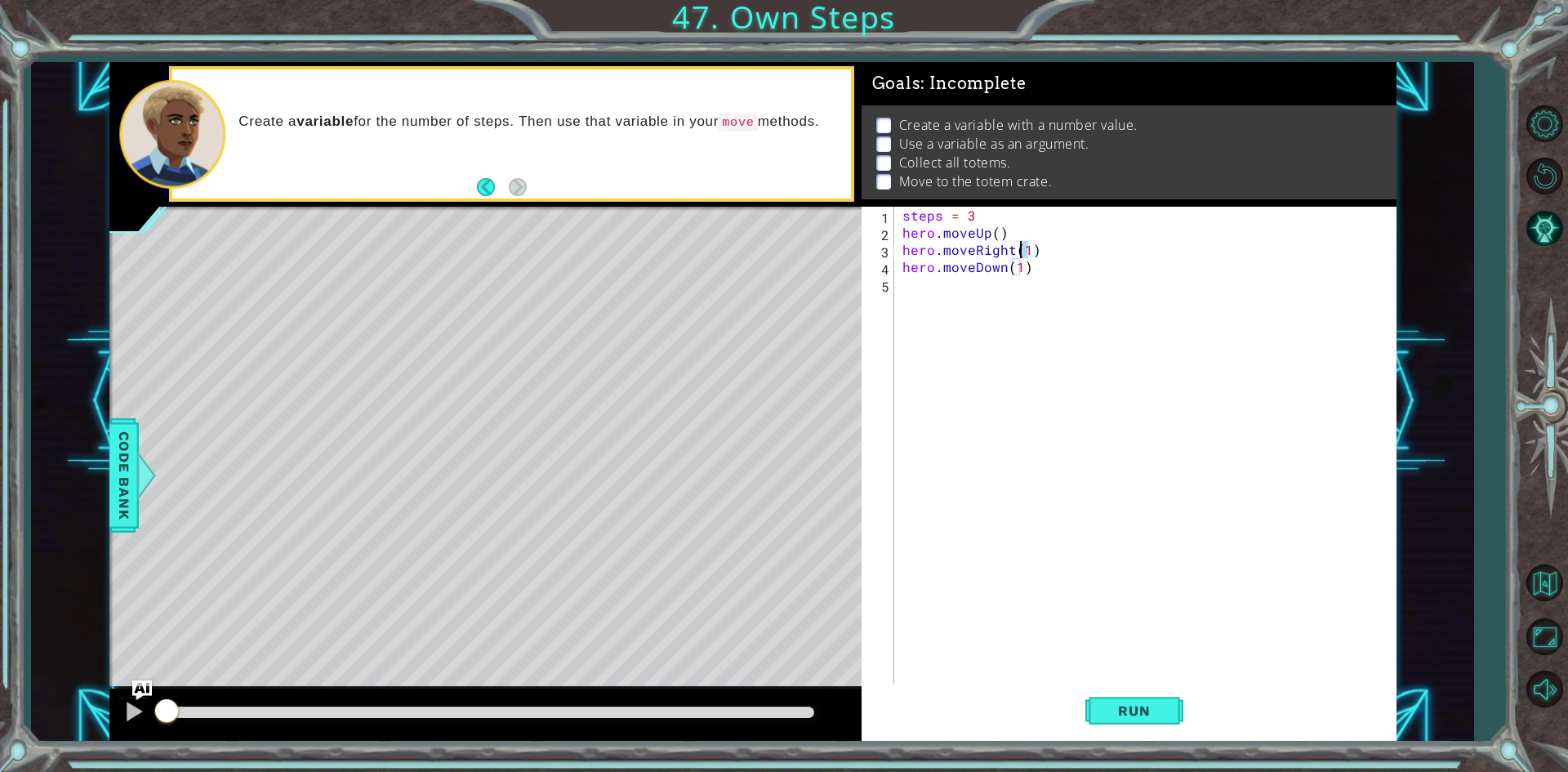
click at [1024, 245] on div "steps = 3 hero . moveUp ( ) hero . moveRight ( 1 ) hero . moveDown ( 1 )" at bounding box center [1148, 464] width 500 height 514
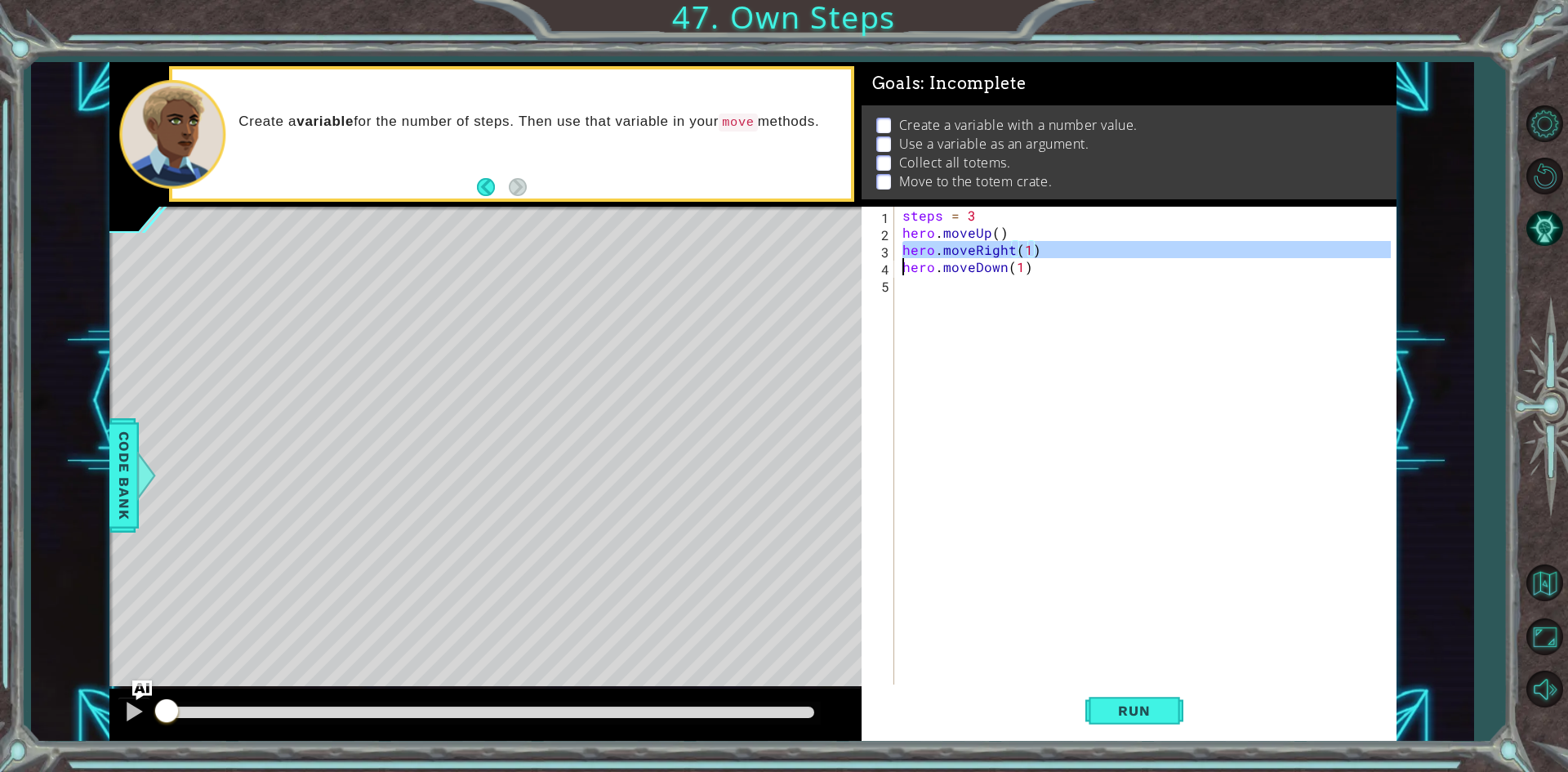
click at [1024, 245] on div "steps = 3 hero . moveUp ( ) hero . moveRight ( 1 ) hero . moveDown ( 1 )" at bounding box center [1148, 464] width 500 height 514
click at [1016, 265] on div "steps = 3 hero . moveUp ( ) hero . moveRight ( ) hero . moveDown ( 1 )" at bounding box center [1148, 464] width 500 height 514
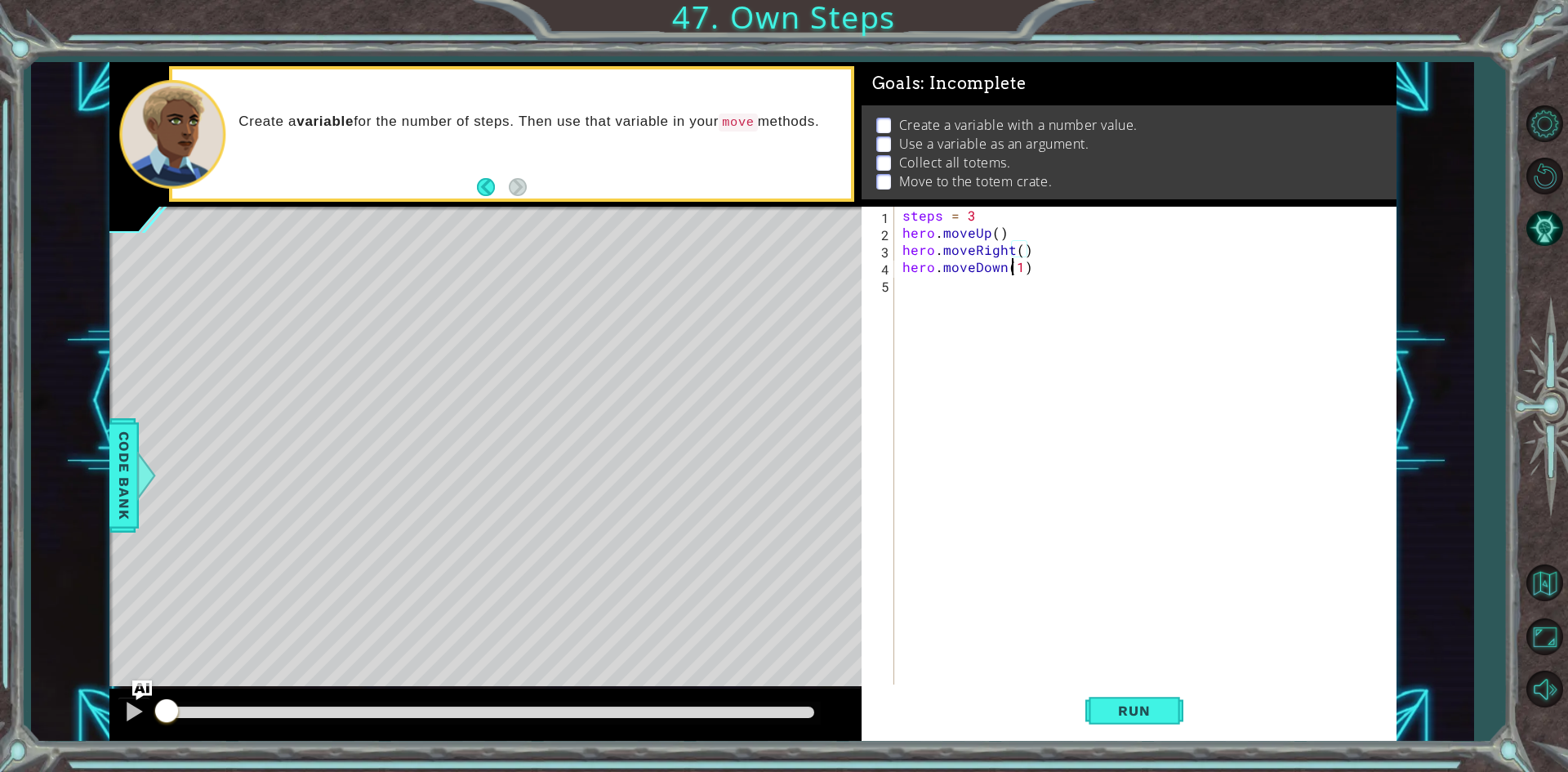
click at [1016, 265] on div "steps = 3 hero . moveUp ( ) hero . moveRight ( ) hero . moveDown ( 1 )" at bounding box center [1148, 464] width 500 height 514
click at [1136, 715] on span "Run" at bounding box center [1134, 710] width 65 height 16
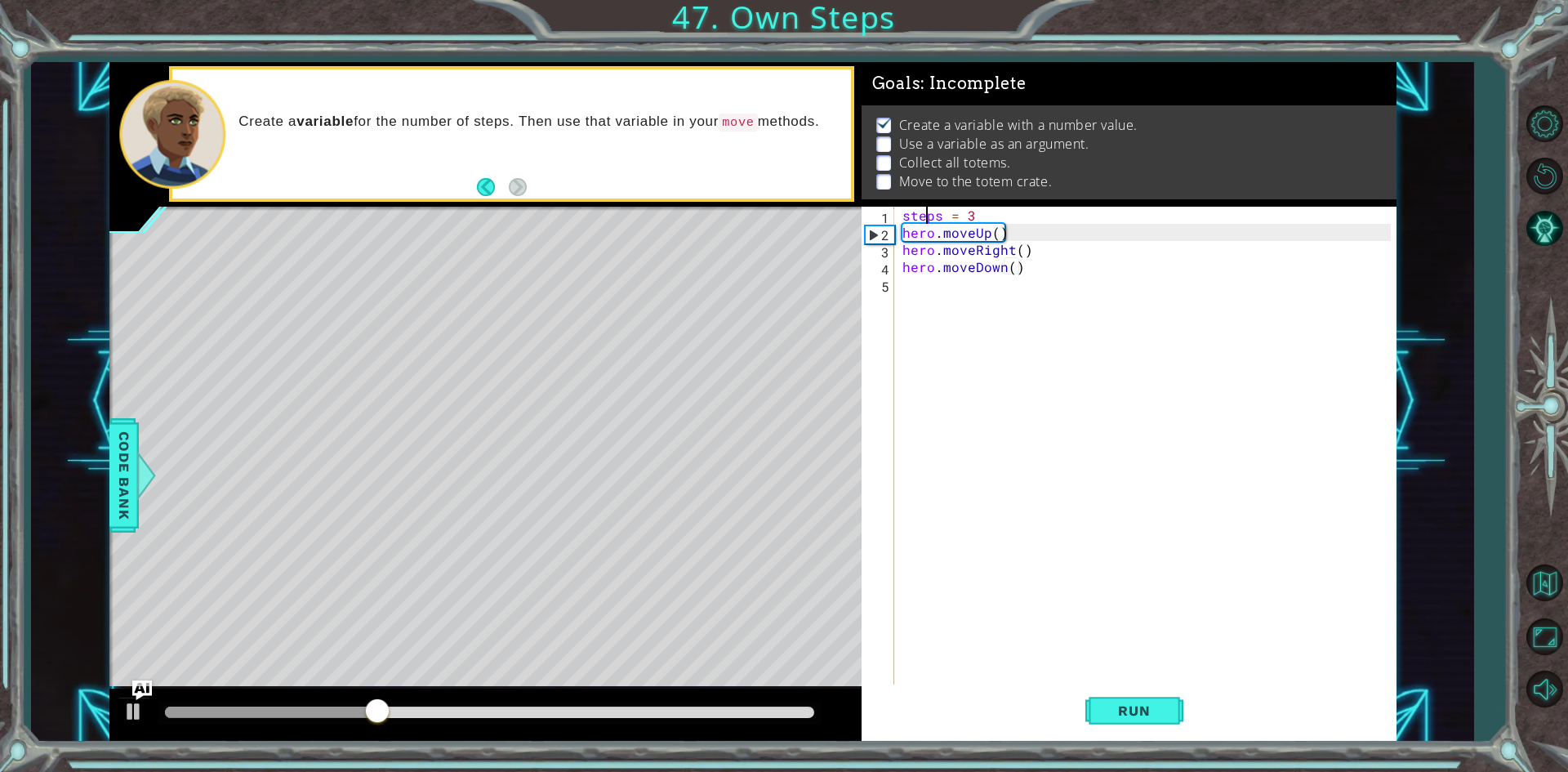
click at [929, 220] on div "steps = 3 hero . moveUp ( ) hero . moveRight ( ) hero . moveDown ( )" at bounding box center [1148, 464] width 500 height 514
click at [894, 216] on div "steps = 3 1 2 3 4 5 steps = 3 hero . moveUp ( ) hero . moveRight ( ) hero . mov…" at bounding box center [1126, 447] width 529 height 480
click at [904, 214] on div "steps = 3 hero . moveUp ( ) hero . moveRight ( ) hero . moveDown ( )" at bounding box center [1148, 464] width 500 height 514
drag, startPoint x: 988, startPoint y: 210, endPoint x: 896, endPoint y: 221, distance: 92.7
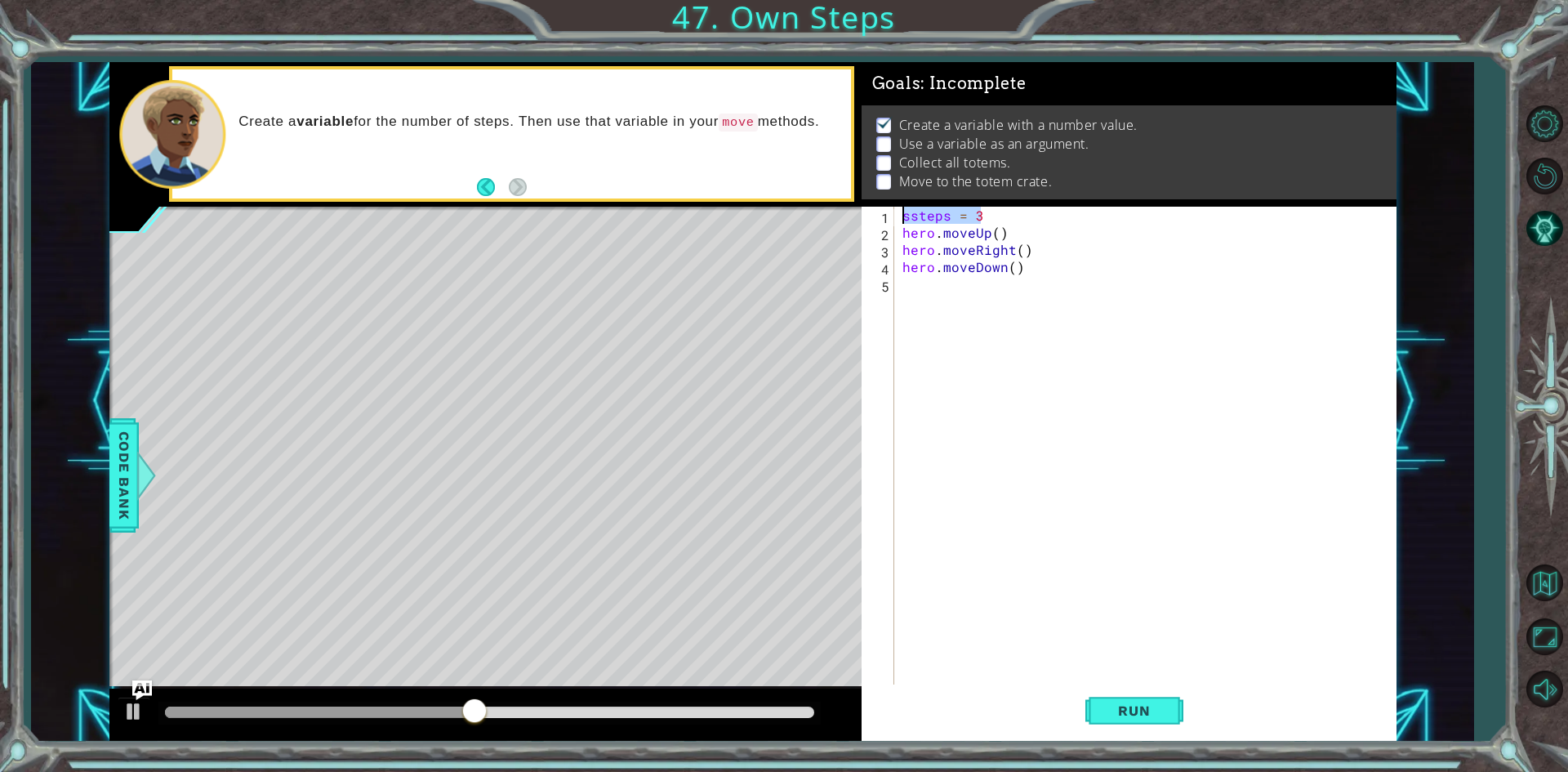
click at [896, 221] on div "ssteps = 3 1 2 3 4 5 ssteps = 3 hero . moveUp ( ) hero . moveRight ( ) hero . m…" at bounding box center [1126, 447] width 529 height 480
click at [1149, 712] on span "Run" at bounding box center [1134, 710] width 65 height 16
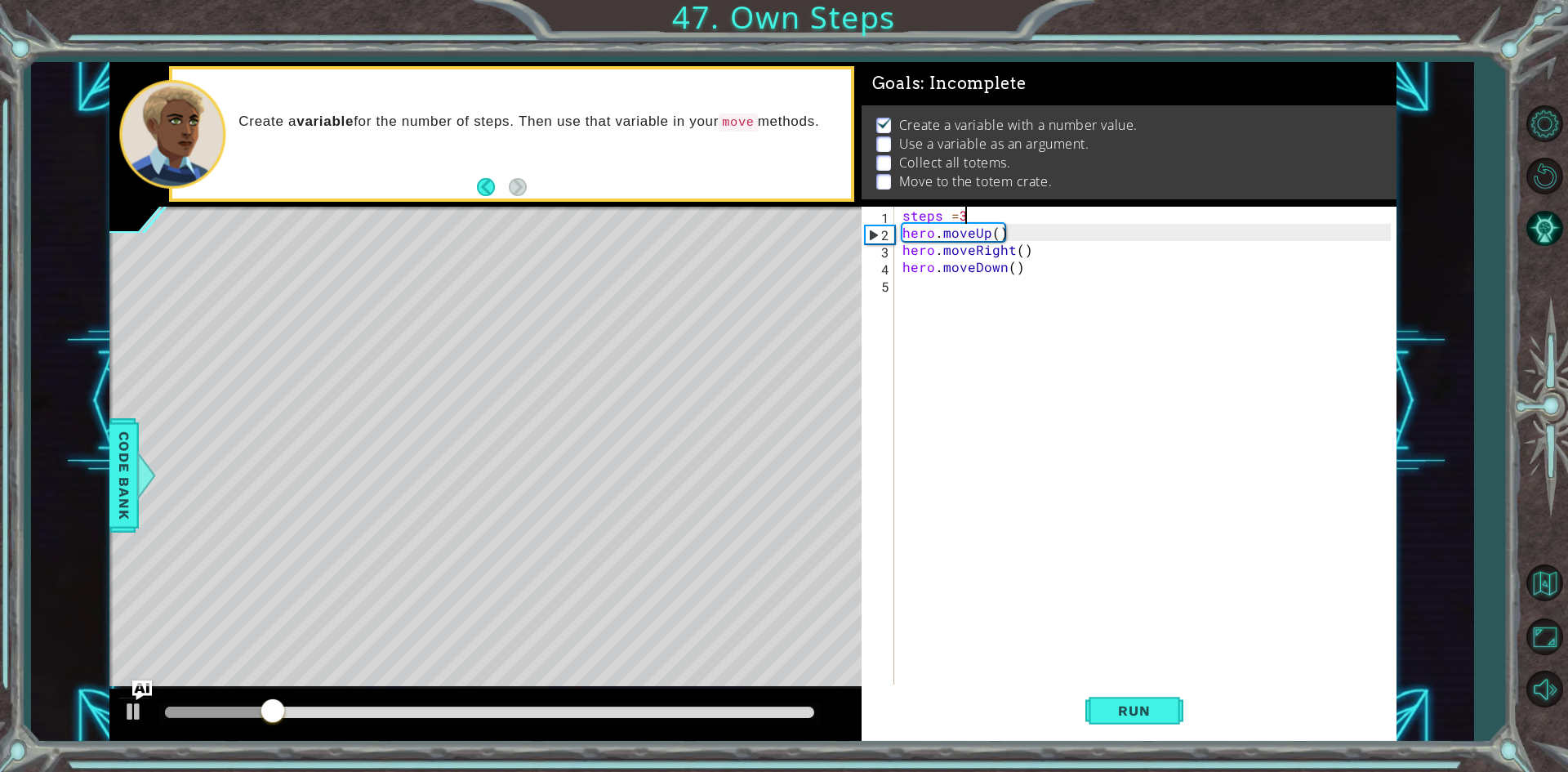
click at [997, 231] on div "steps = 3 hero . moveUp ( ) hero . moveRight ( ) hero . moveDown ( )" at bounding box center [1148, 464] width 500 height 514
click at [1022, 254] on div "steps = 3 hero . moveUp ( steps ) hero . moveRight ( ) hero . moveDown ( )" at bounding box center [1148, 464] width 500 height 514
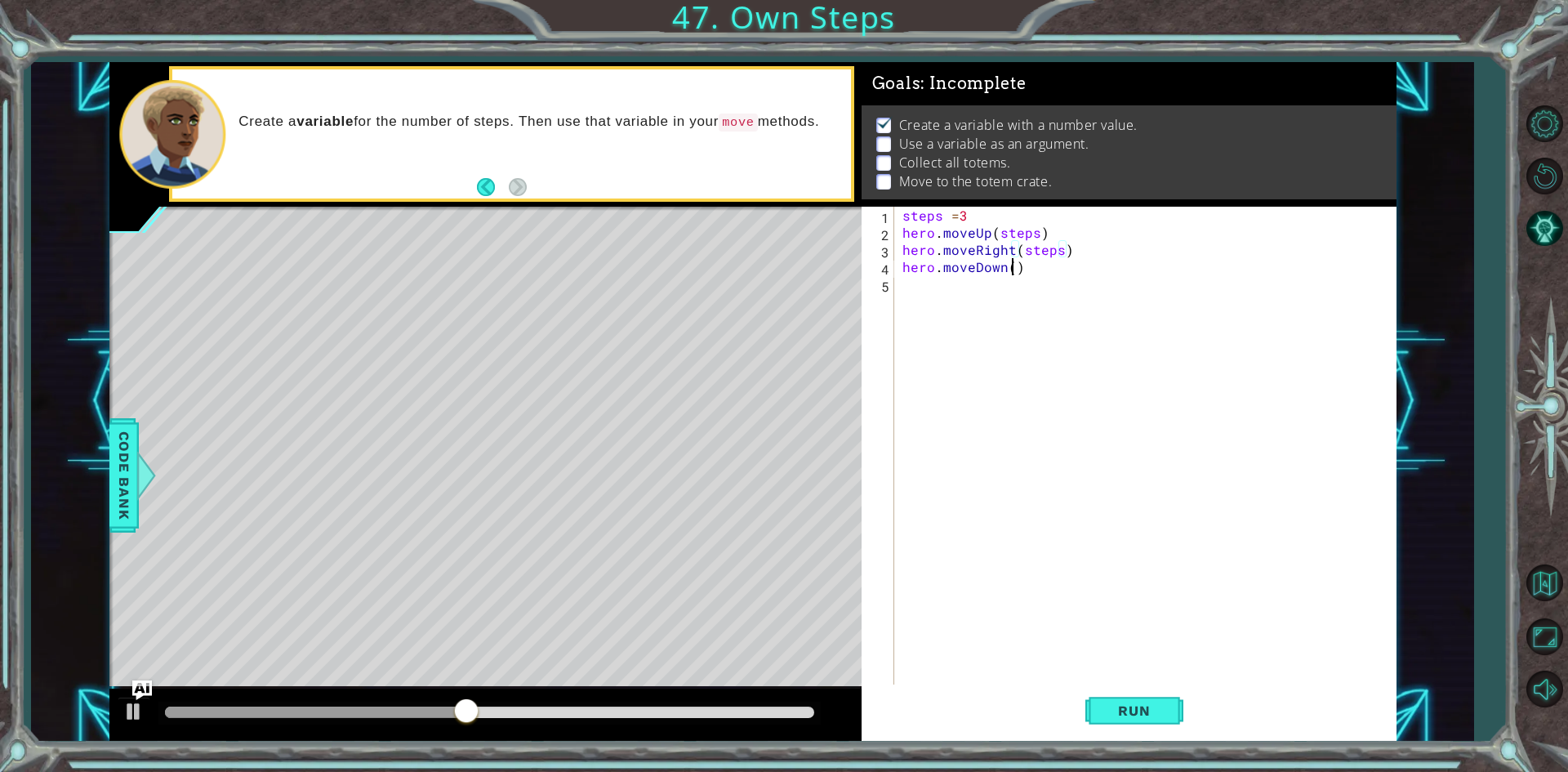
click at [1012, 271] on div "steps = 3 hero . moveUp ( steps ) hero . moveRight ( steps ) hero . moveDown ( )" at bounding box center [1148, 464] width 500 height 514
type textarea "hero.moveDown(steps)"
click at [1130, 714] on span "Run" at bounding box center [1134, 710] width 65 height 16
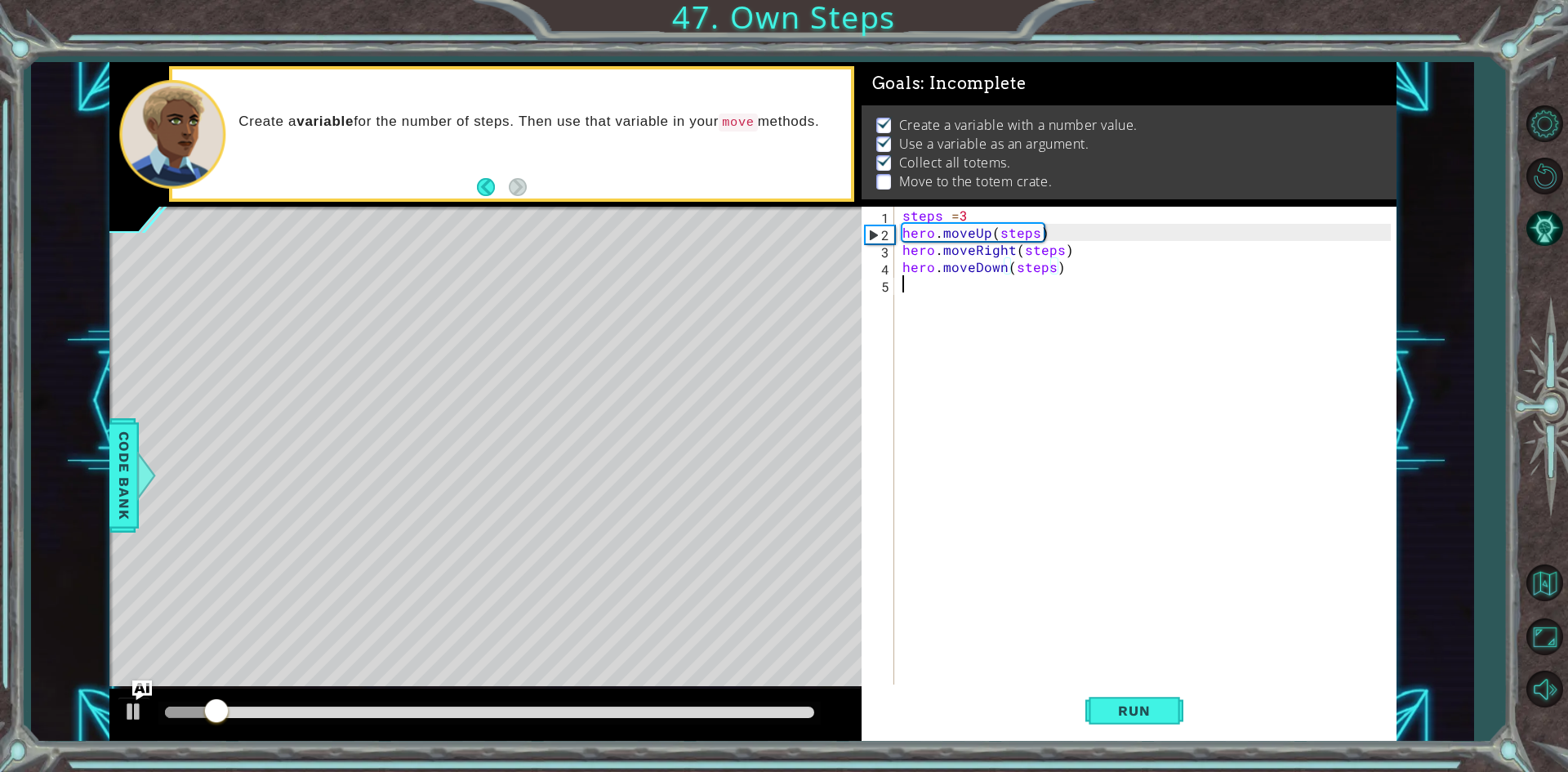
click at [966, 286] on div "steps = 3 hero . moveUp ( steps ) hero . moveRight ( steps ) hero . moveDown ( …" at bounding box center [1148, 464] width 500 height 514
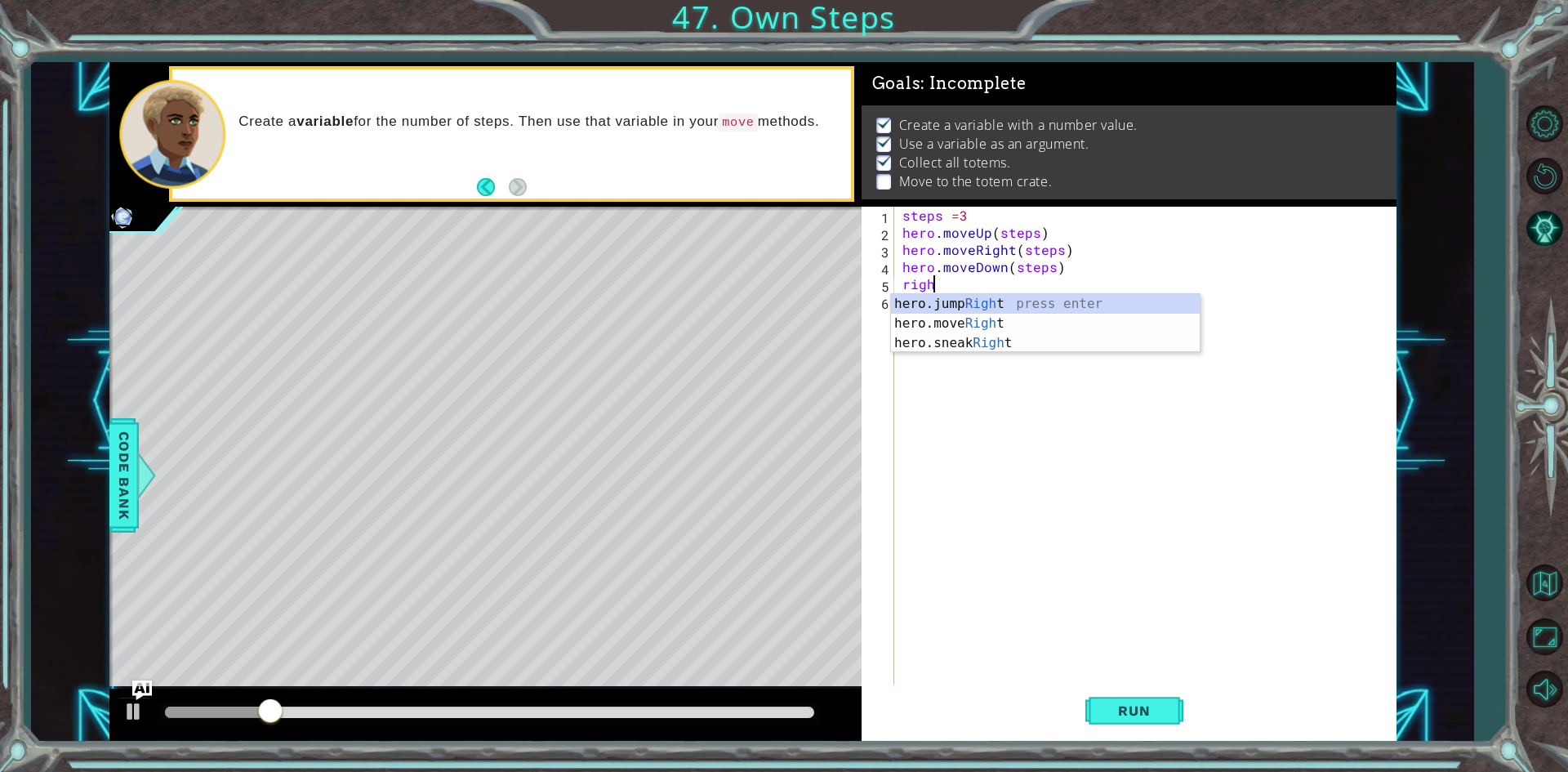
scroll to position [0, 2]
click at [968, 324] on div "hero.jump Right press enter hero.move Right press enter hero.sneak Right press …" at bounding box center [1045, 342] width 309 height 98
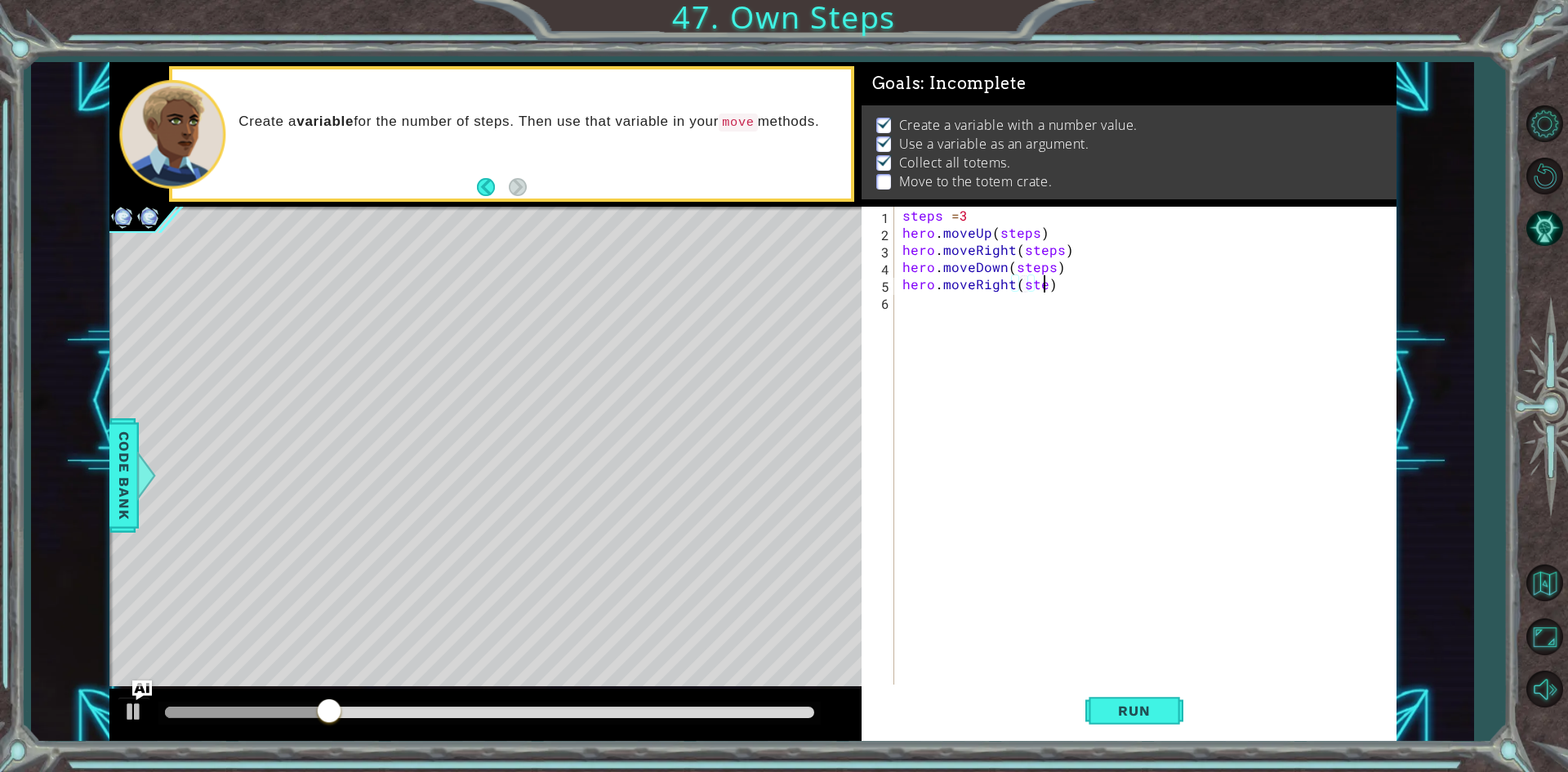
scroll to position [0, 9]
type textarea "hero.moveRight(steps)"
click at [1128, 723] on button "Run" at bounding box center [1134, 711] width 98 height 53
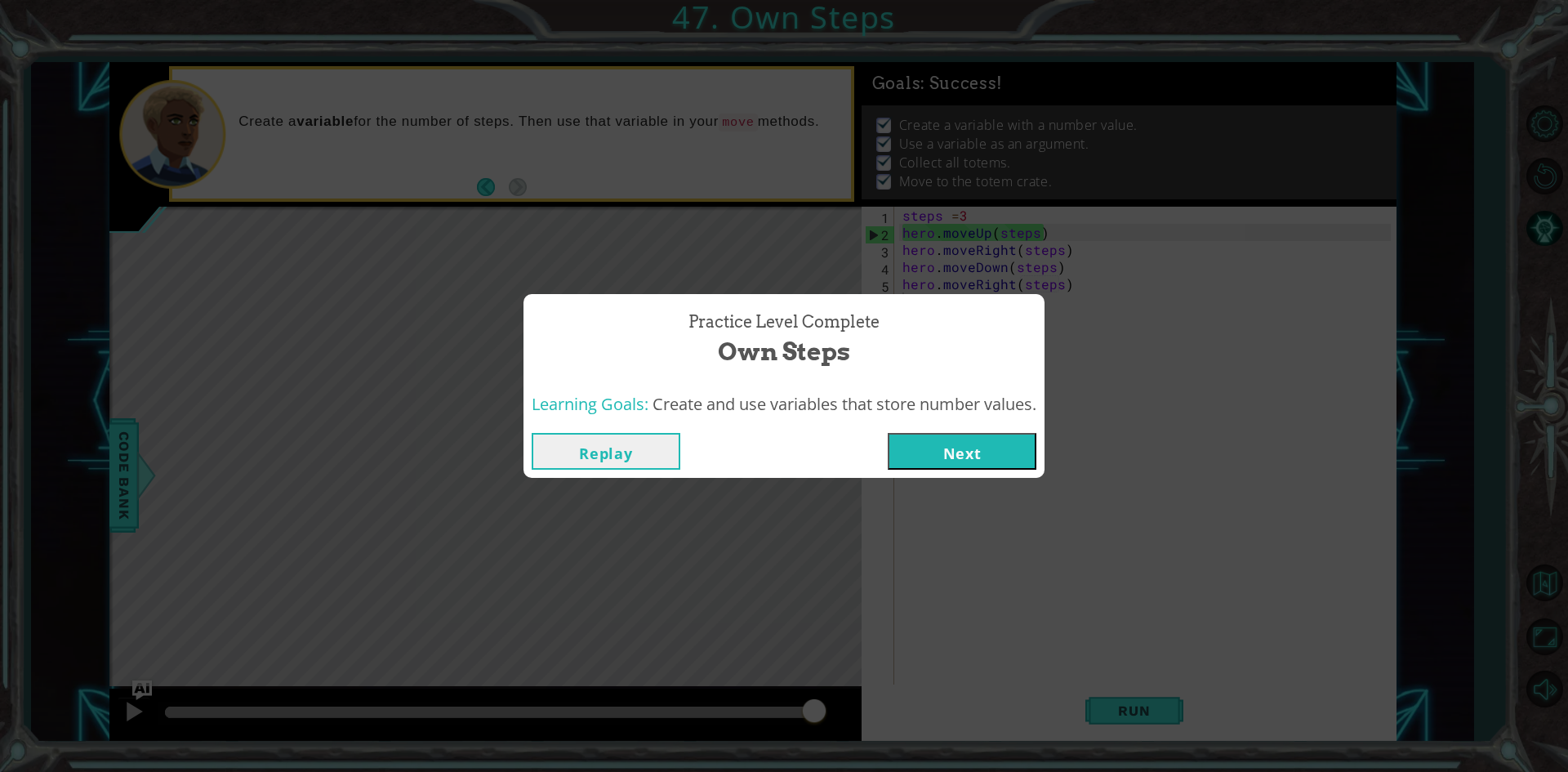
click at [964, 439] on button "Next" at bounding box center [962, 450] width 149 height 37
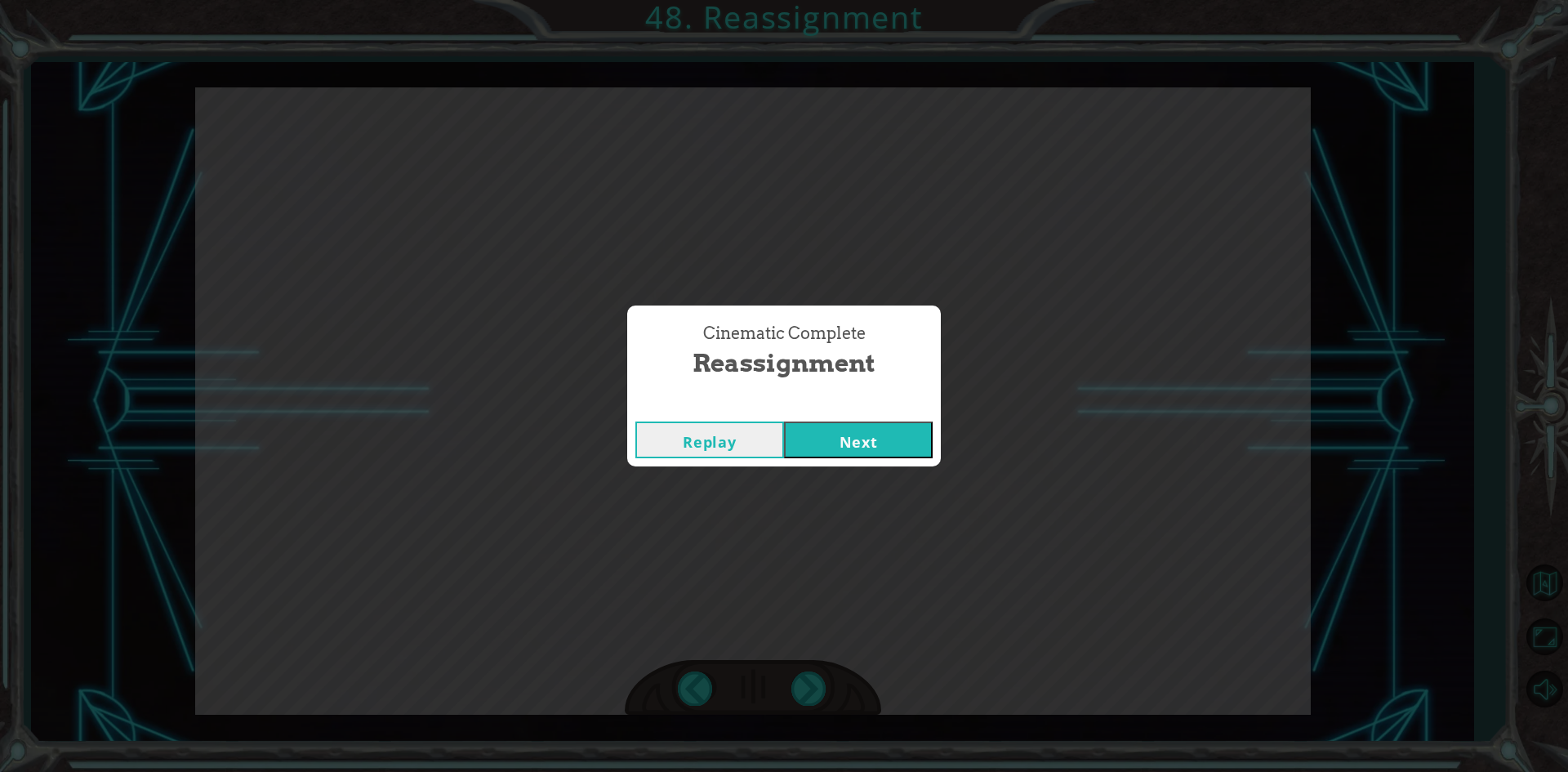
click at [847, 421] on button "Next" at bounding box center [858, 439] width 149 height 37
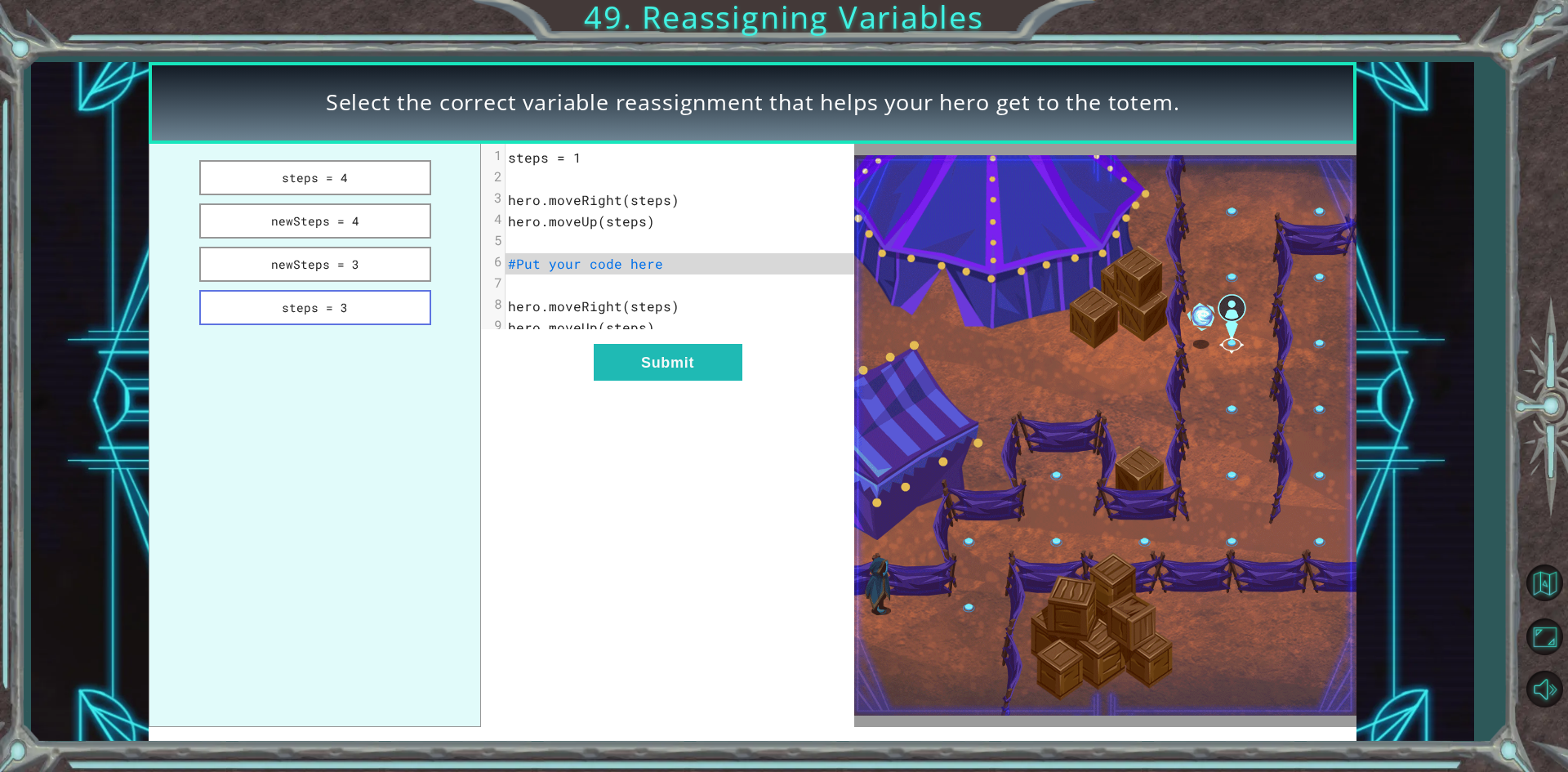
click at [328, 300] on button "steps = 3" at bounding box center [315, 307] width 232 height 35
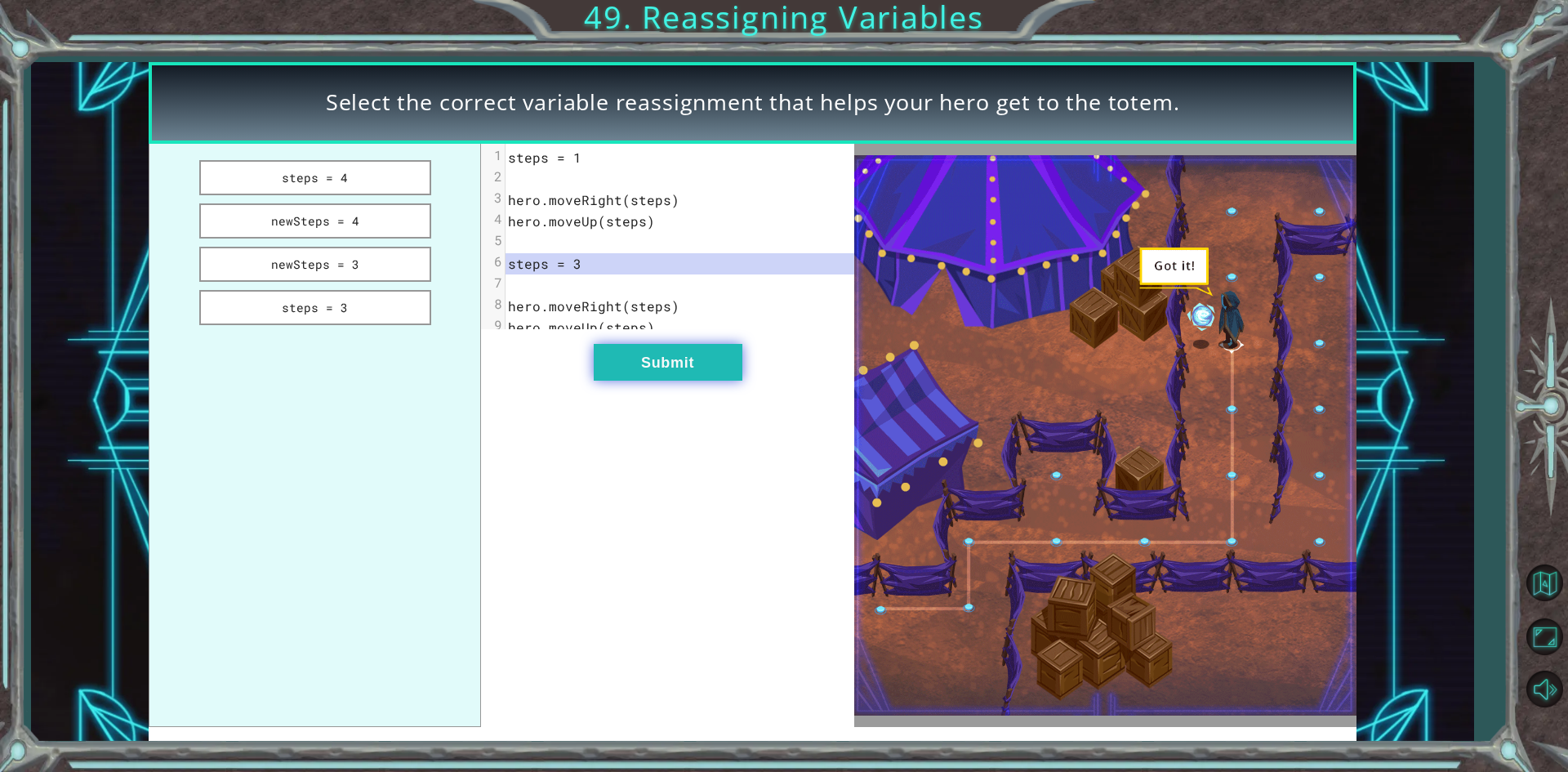
drag, startPoint x: 621, startPoint y: 392, endPoint x: 604, endPoint y: 394, distance: 17.1
click at [620, 380] on button "Submit" at bounding box center [667, 362] width 149 height 37
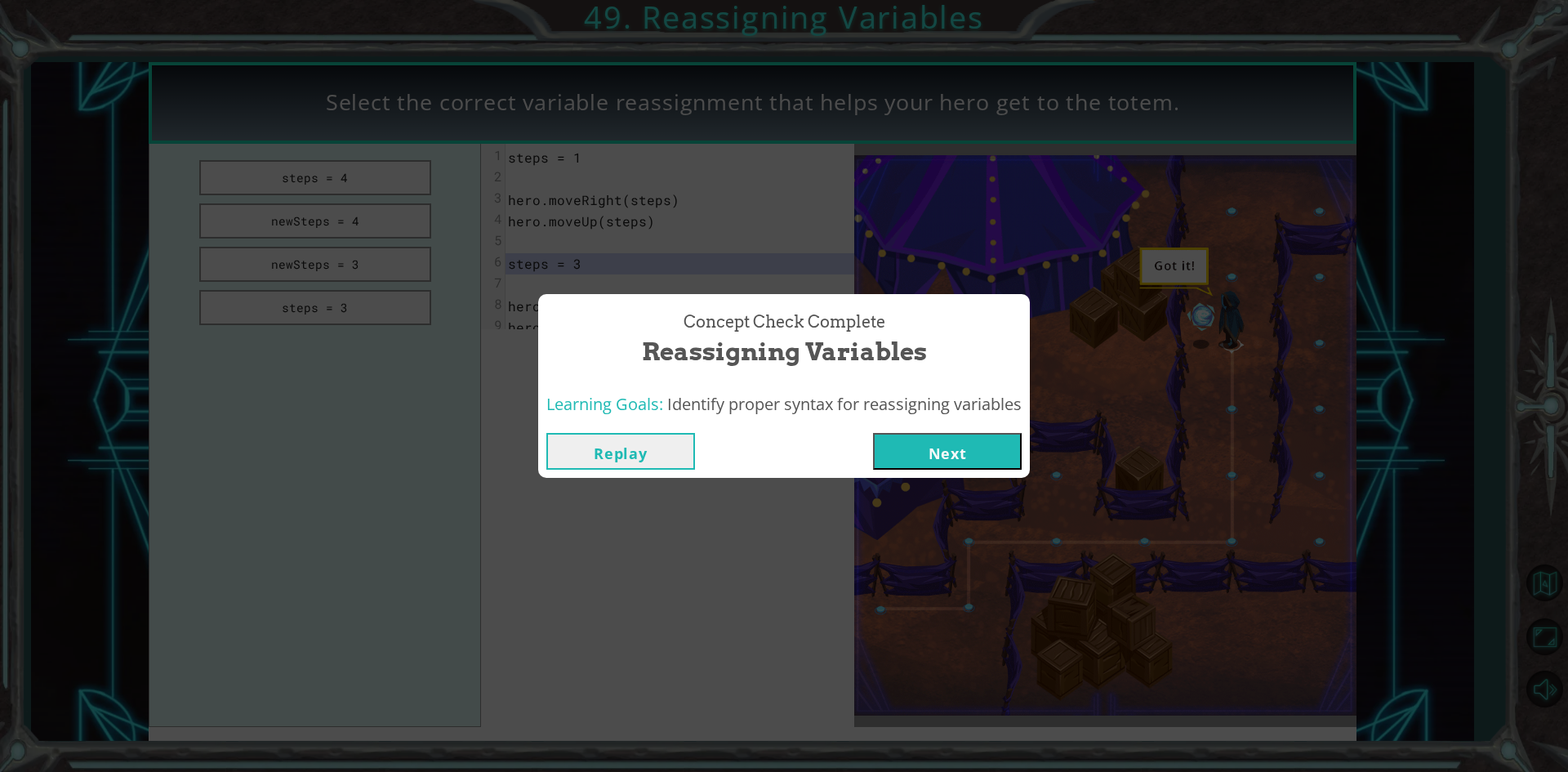
click at [938, 469] on button "Next" at bounding box center [947, 450] width 149 height 37
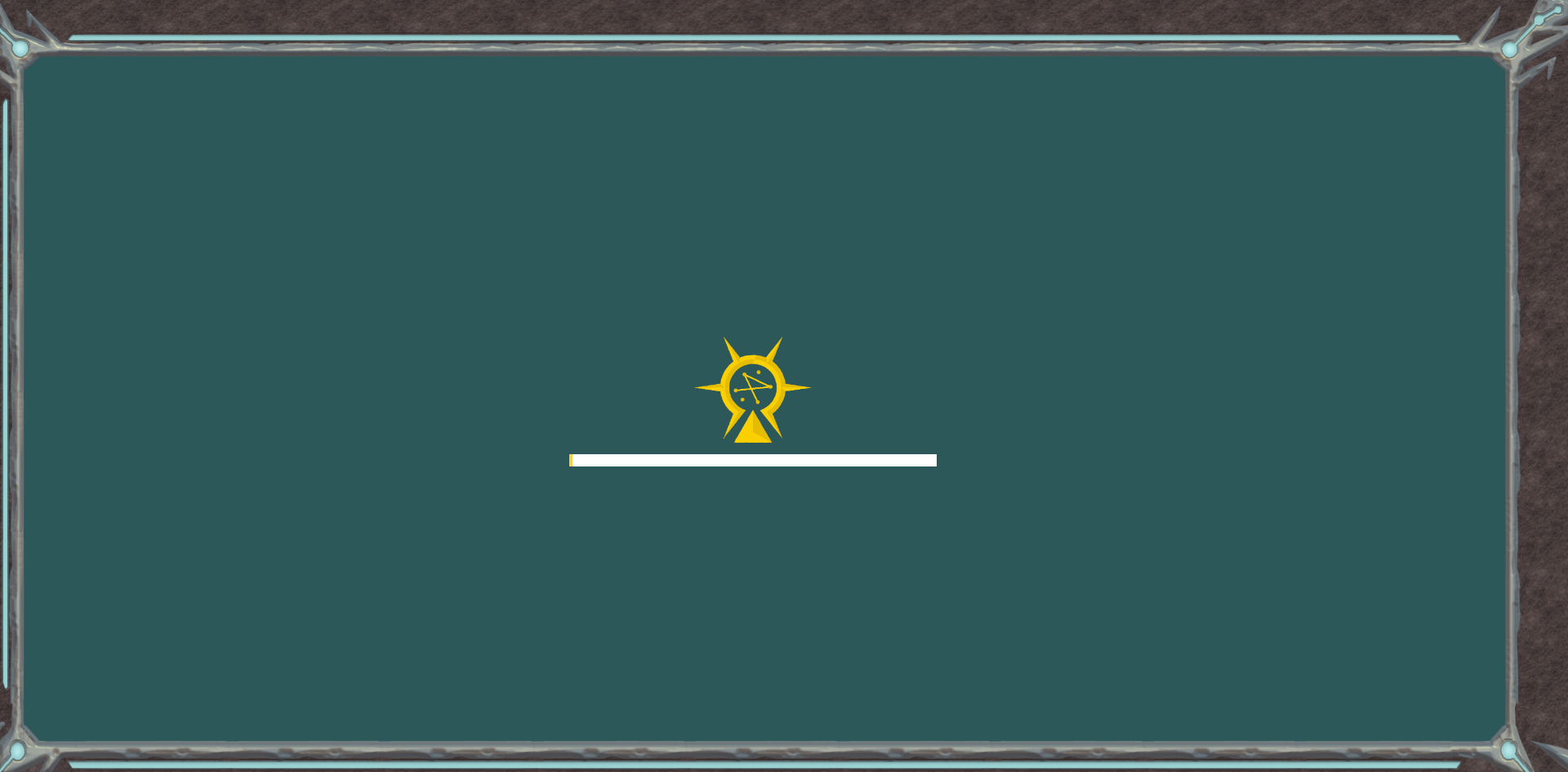
click at [916, 432] on div at bounding box center [753, 401] width 368 height 130
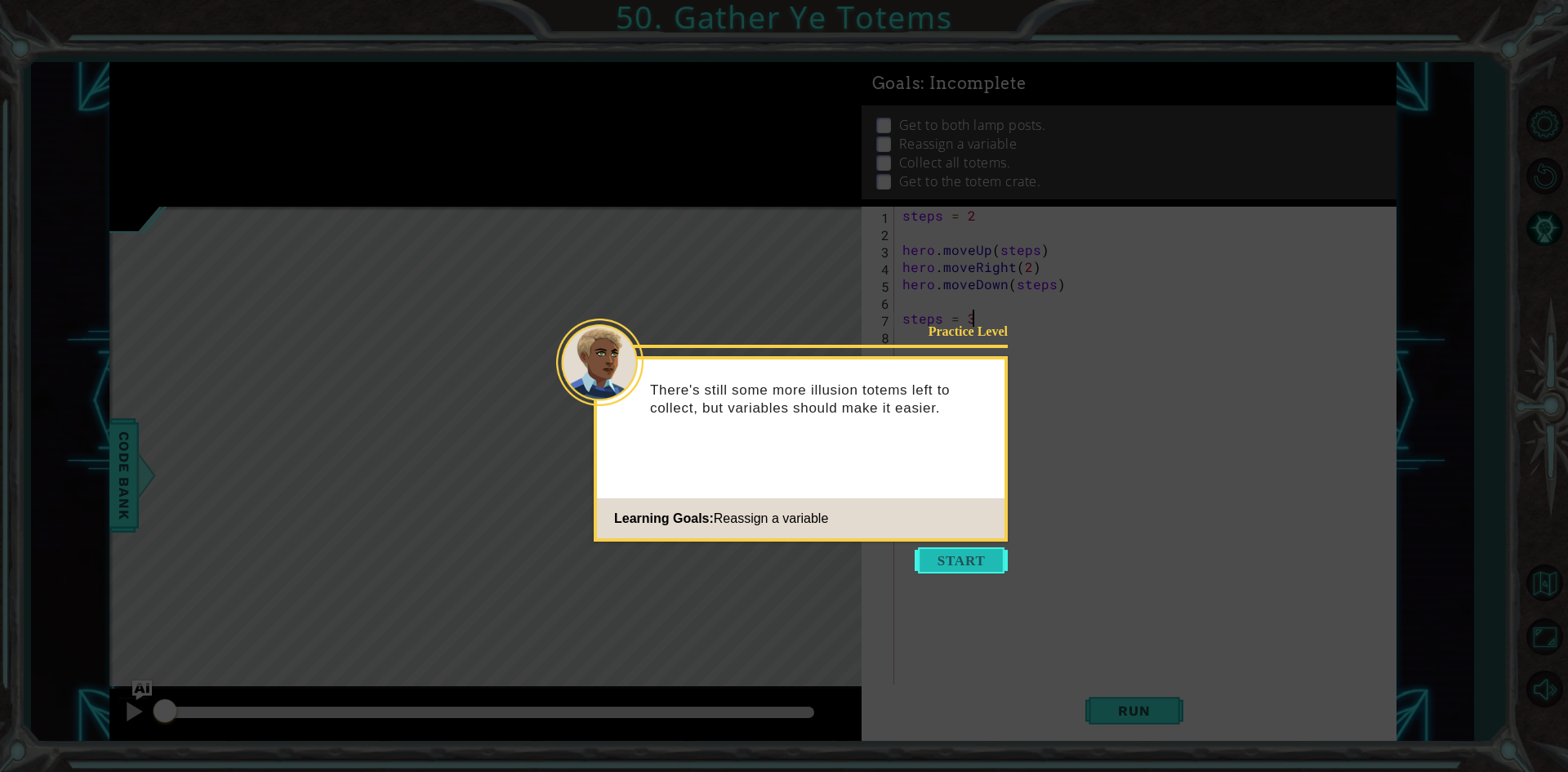
click at [957, 570] on button "Start" at bounding box center [960, 560] width 93 height 26
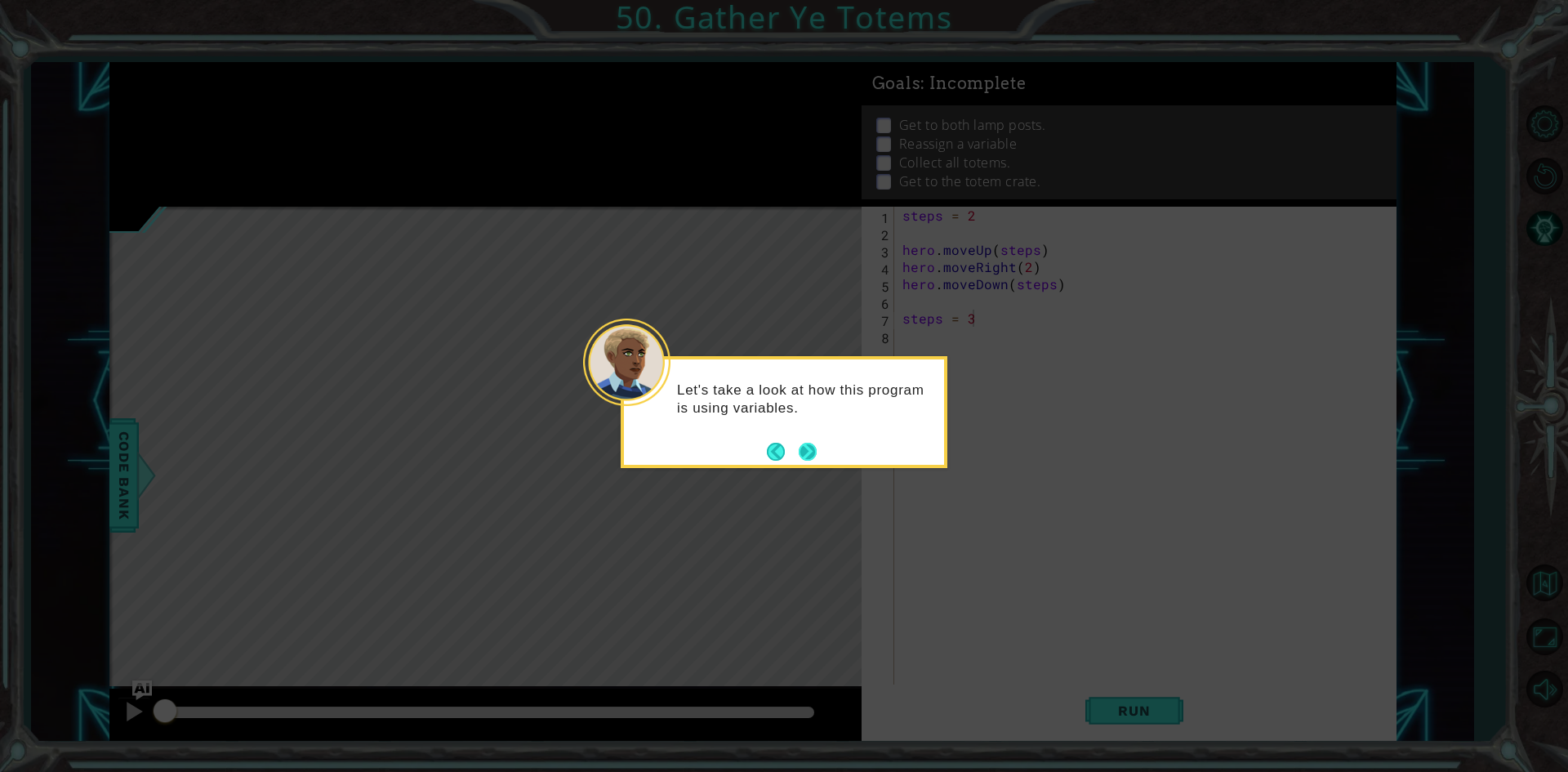
click at [815, 450] on button "Next" at bounding box center [808, 451] width 19 height 19
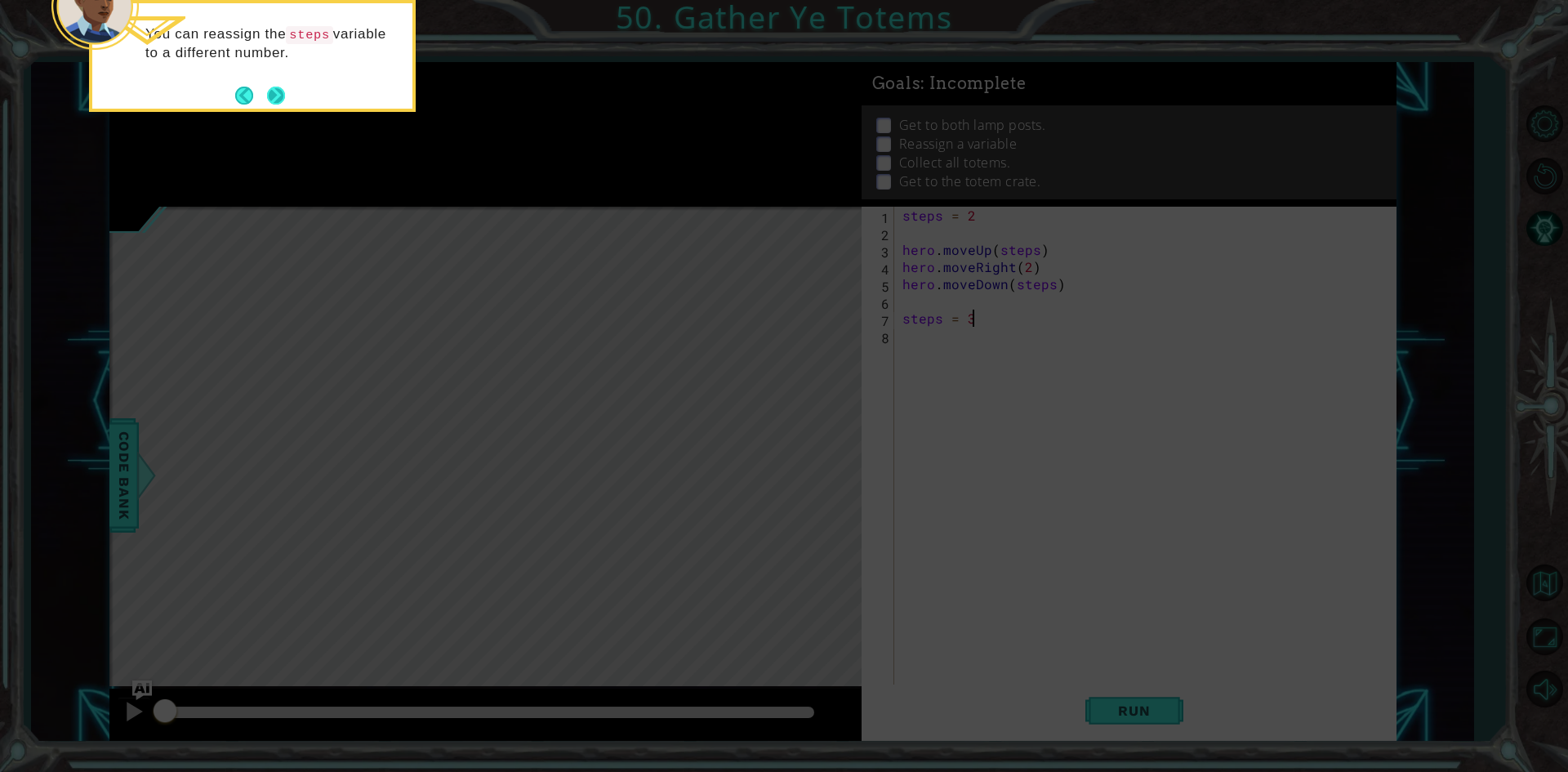
click at [267, 97] on button "Next" at bounding box center [276, 95] width 18 height 18
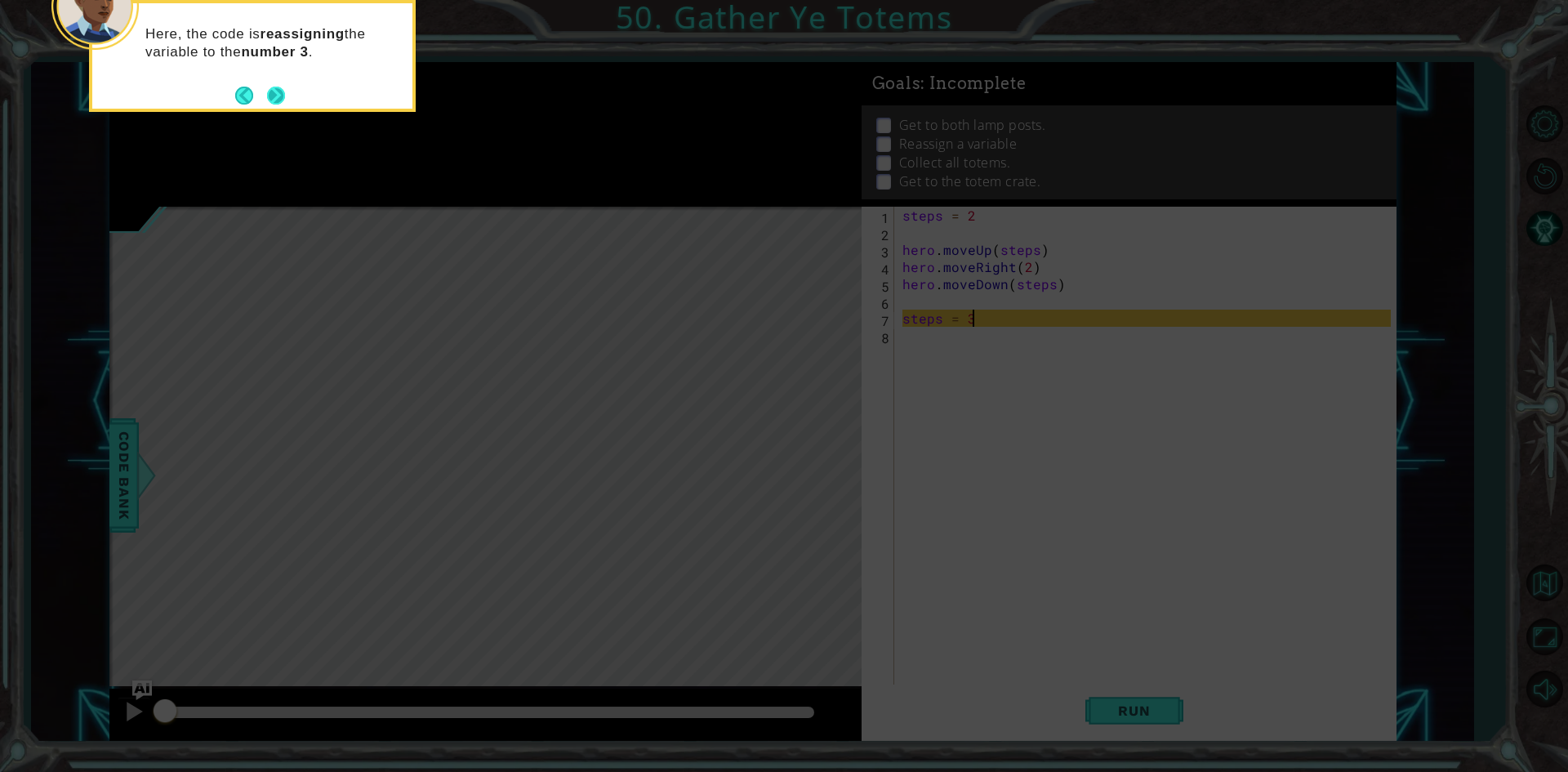
click at [278, 89] on button "Next" at bounding box center [277, 95] width 19 height 19
click at [278, 89] on button "Next" at bounding box center [276, 95] width 18 height 18
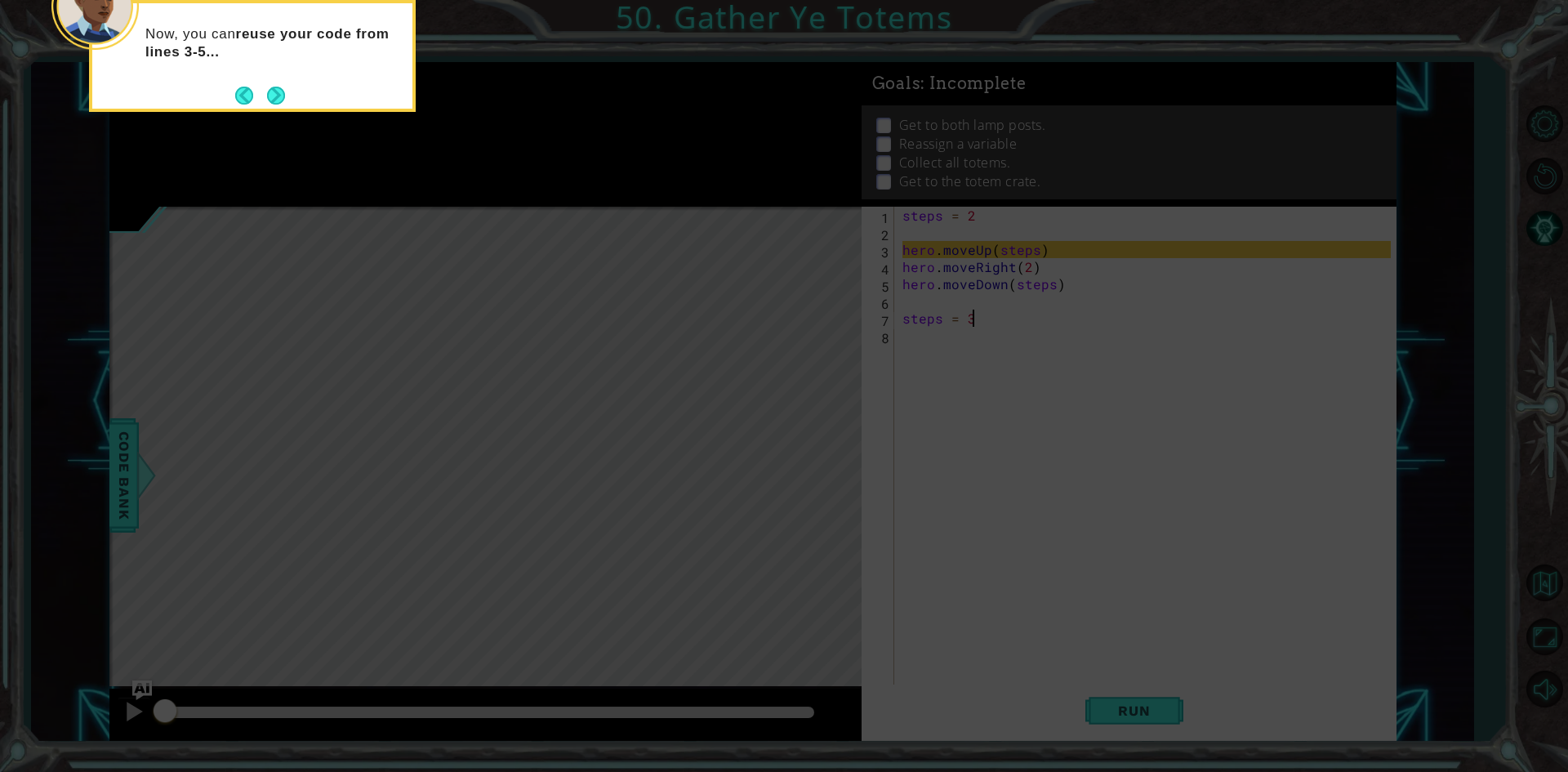
click at [278, 89] on button "Next" at bounding box center [276, 95] width 18 height 18
